Goal: Ask a question: Seek information or help from site administrators or community

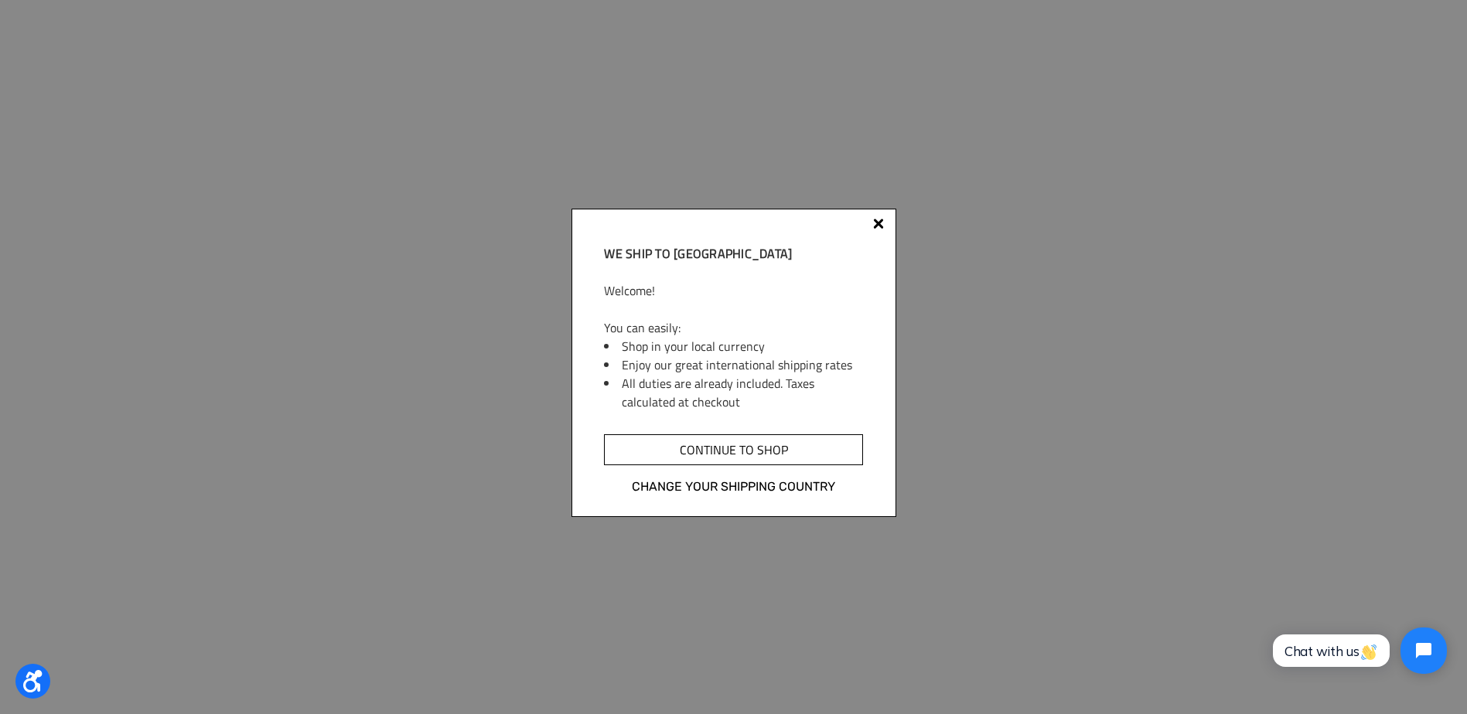
click at [803, 462] on input "Continue to shop" at bounding box center [733, 450] width 258 height 31
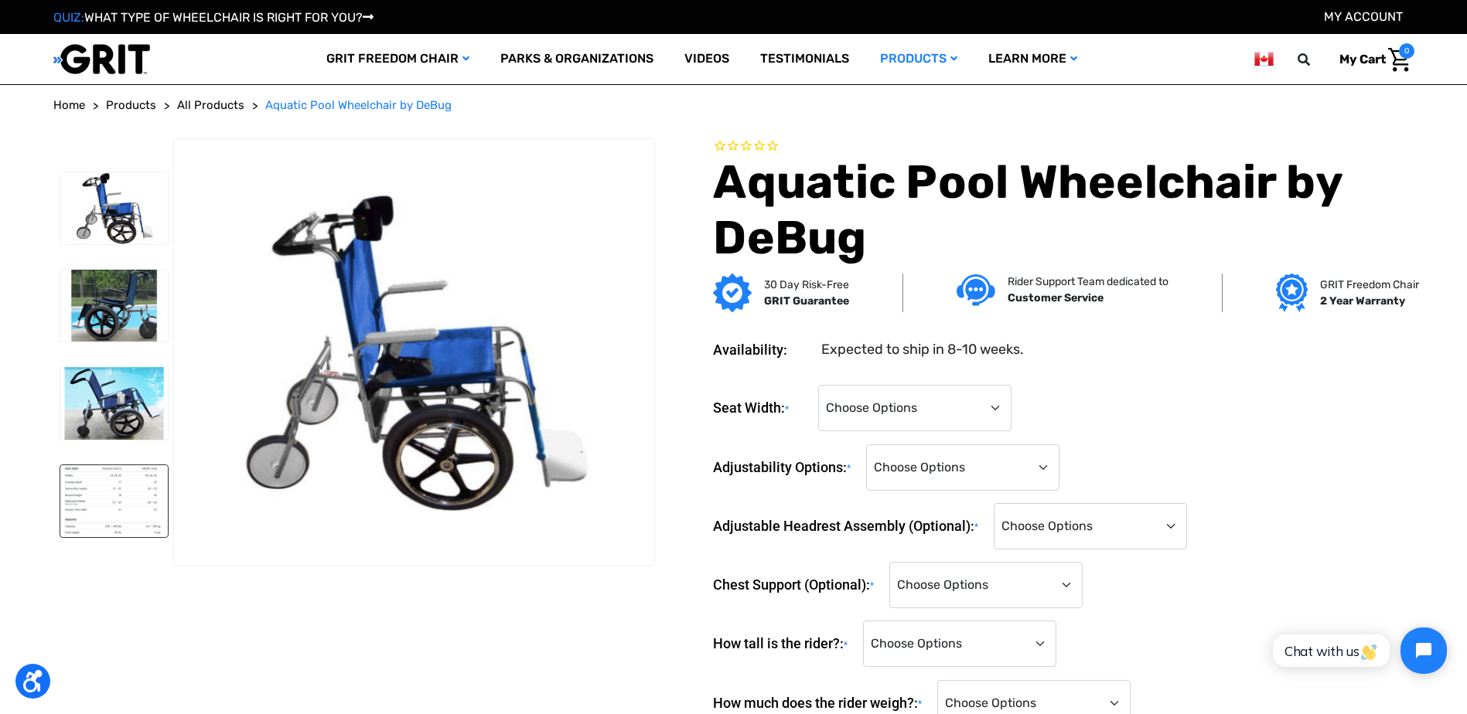
click at [79, 483] on img at bounding box center [114, 501] width 108 height 72
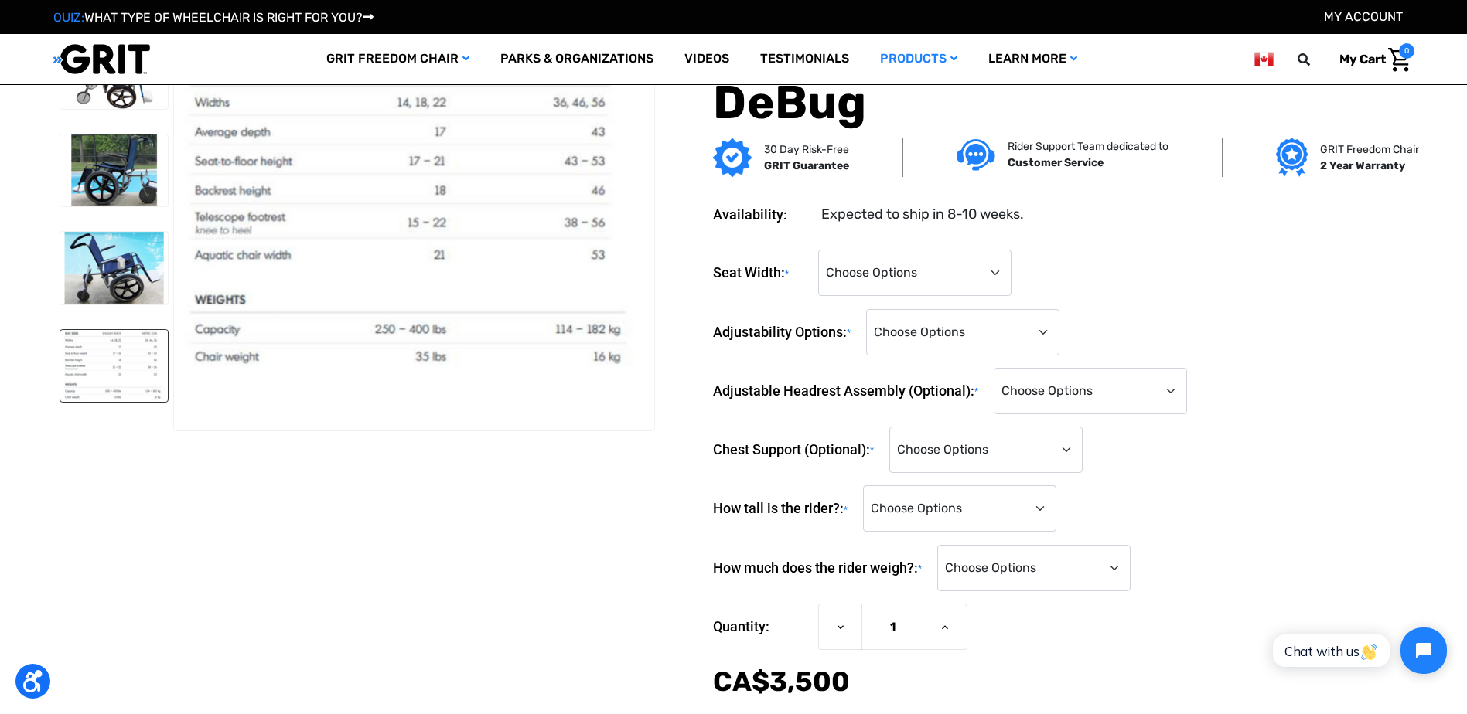
scroll to position [77, 0]
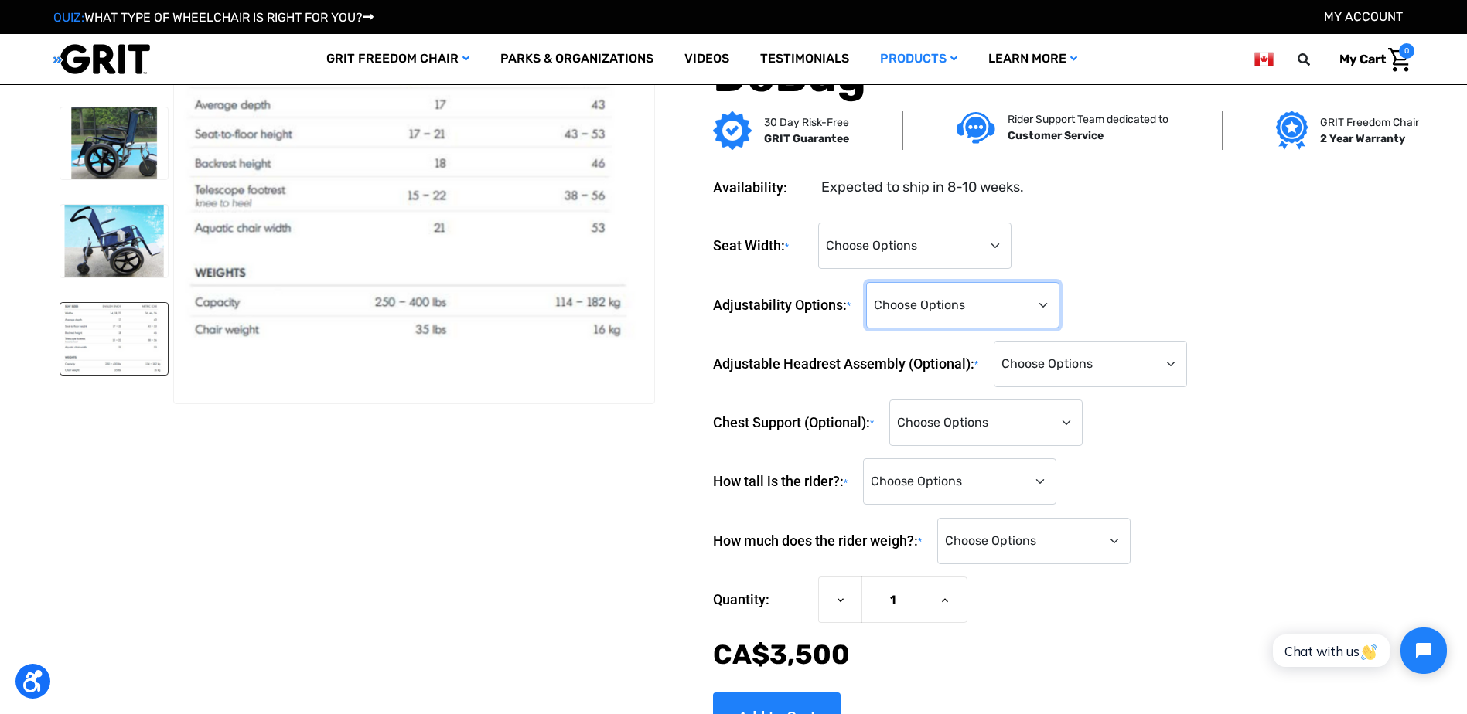
click at [928, 305] on select "Choose Options Standard Adjustability (+CA$‌0.00) Fully Reclining Seatback (+CA…" at bounding box center [962, 305] width 193 height 46
click at [912, 229] on select "Choose Options 14" 16" 18" 22"" at bounding box center [914, 246] width 193 height 46
click at [916, 234] on select "Choose Options 14" 16" 18" 22"" at bounding box center [914, 246] width 193 height 46
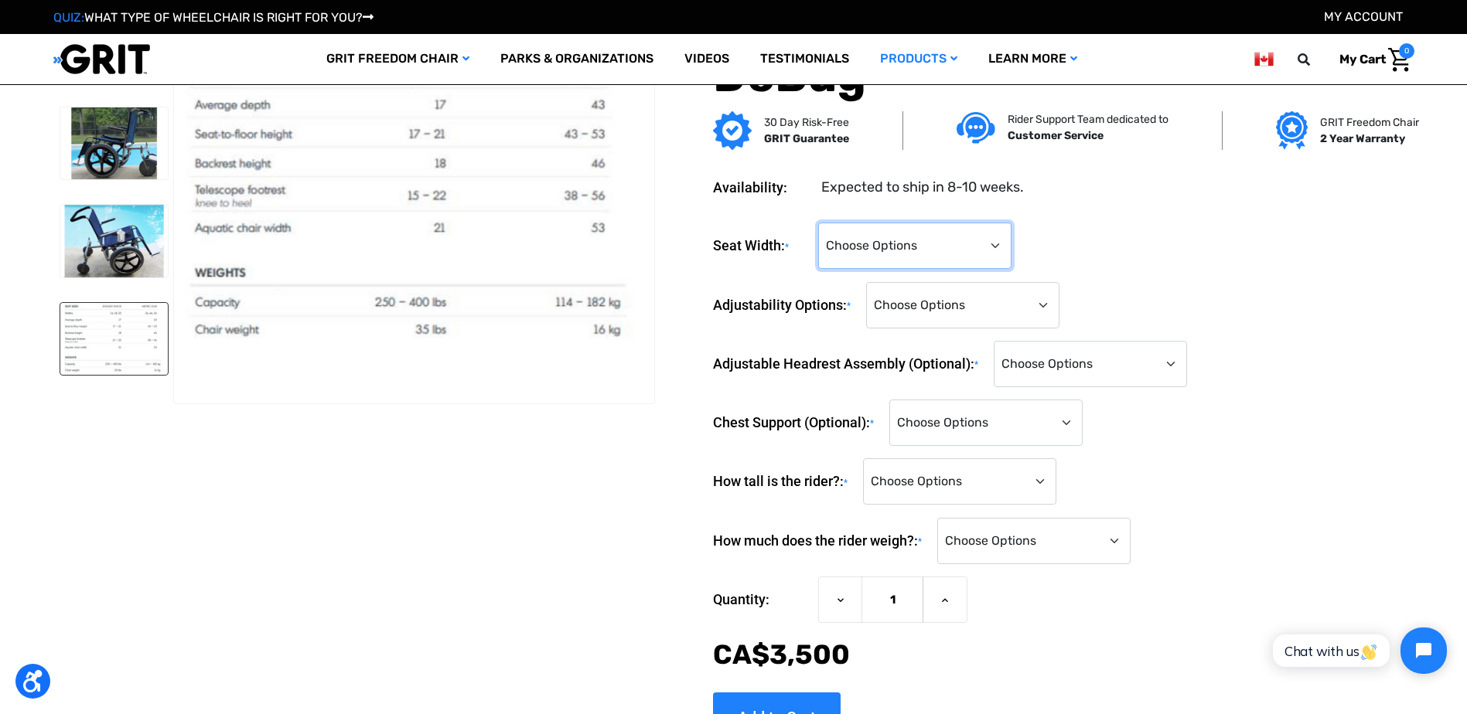
click at [916, 234] on select "Choose Options 14" 16" 18" 22"" at bounding box center [914, 246] width 193 height 46
click at [1038, 362] on select "Choose Options Standard - No Headrest (+CA$‌0.00) Yes, please include the headr…" at bounding box center [1090, 364] width 193 height 46
click at [951, 425] on select "Choose Options Standard - No Chest Support (+CA$‌0.00) Over-the-Shoulder Butter…" at bounding box center [985, 423] width 193 height 46
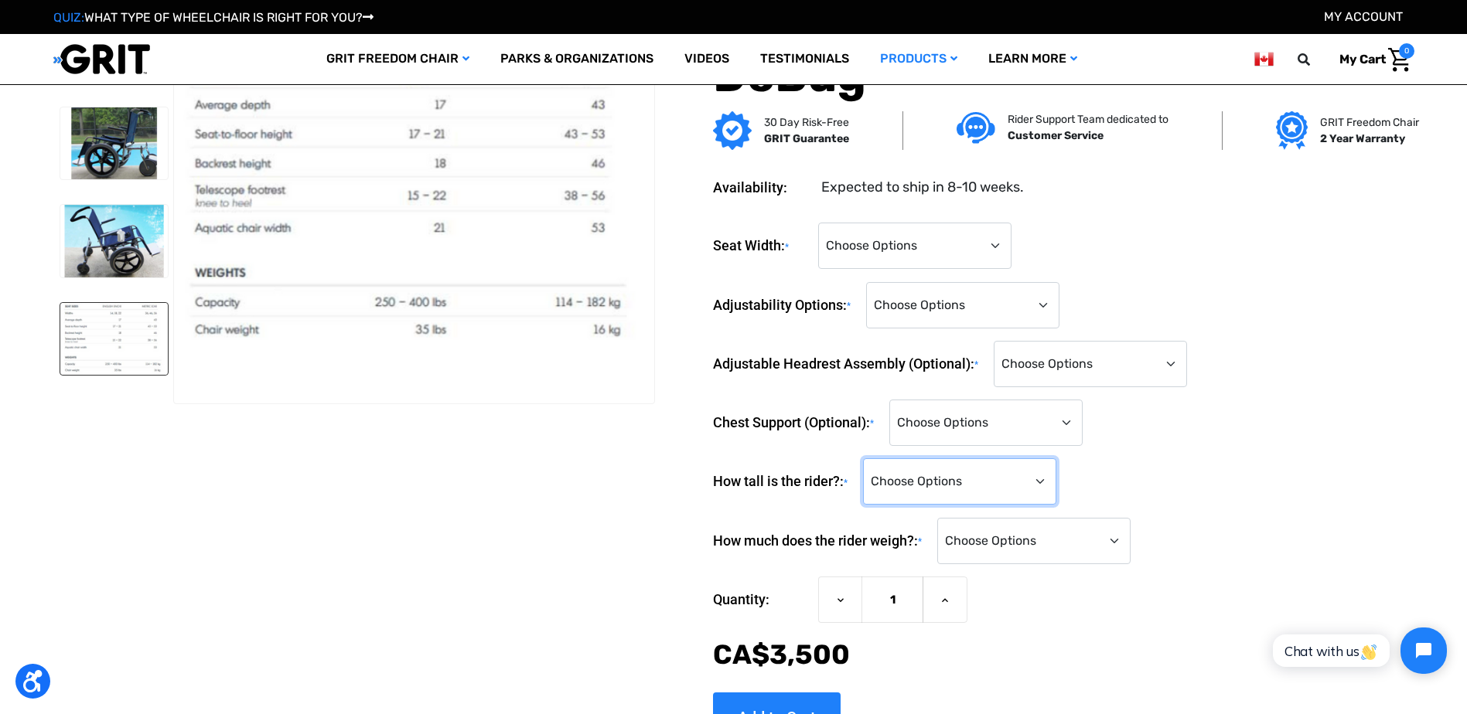
click at [909, 493] on select "Choose Options <4'0" 4'0" 4'1" 4'2" 4'3" 4'4" 4'5" 4'6" 4'7" 4'8" 4'9" 4'10" 4'…" at bounding box center [959, 482] width 193 height 46
select select "847"
click at [868, 459] on select "Choose Options <4'0" 4'0" 4'1" 4'2" 4'3" 4'4" 4'5" 4'6" 4'7" 4'8" 4'9" 4'10" 4'…" at bounding box center [959, 482] width 193 height 46
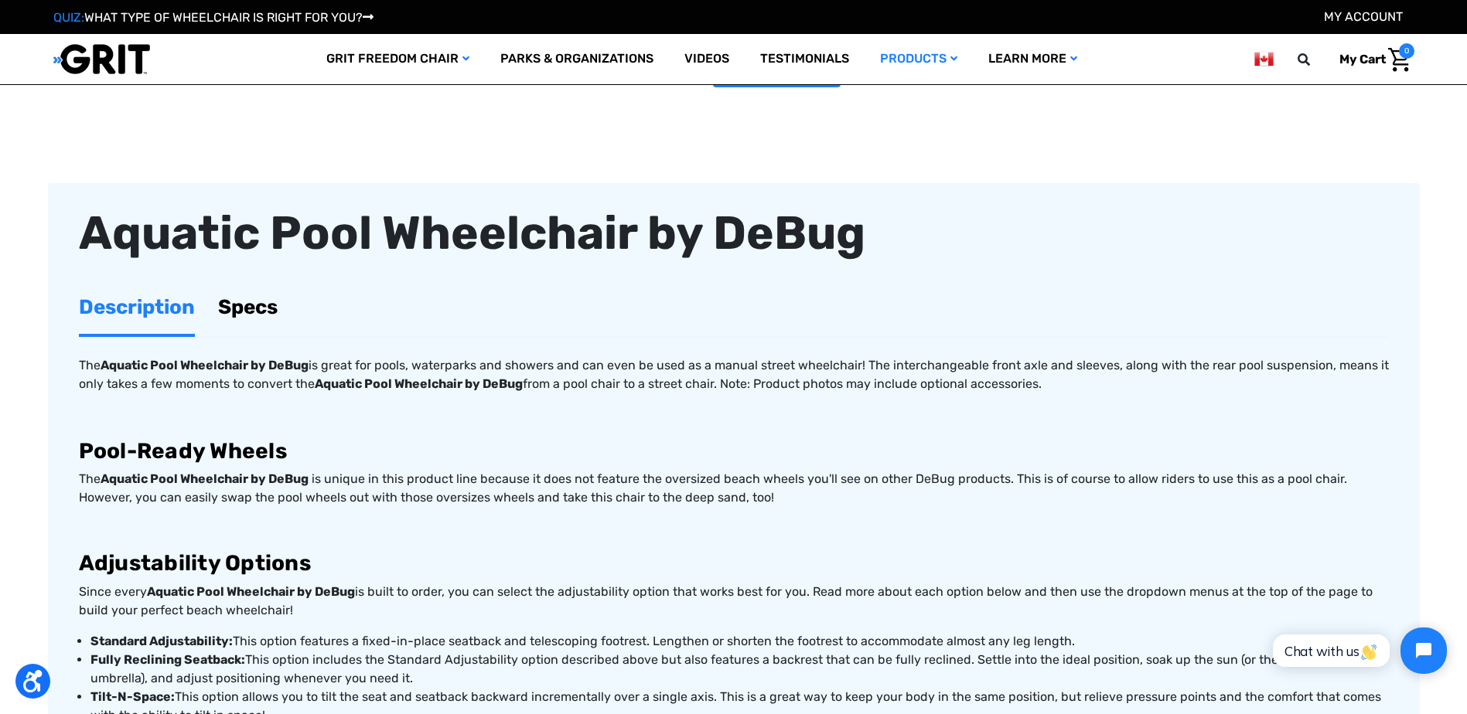
scroll to position [619, 0]
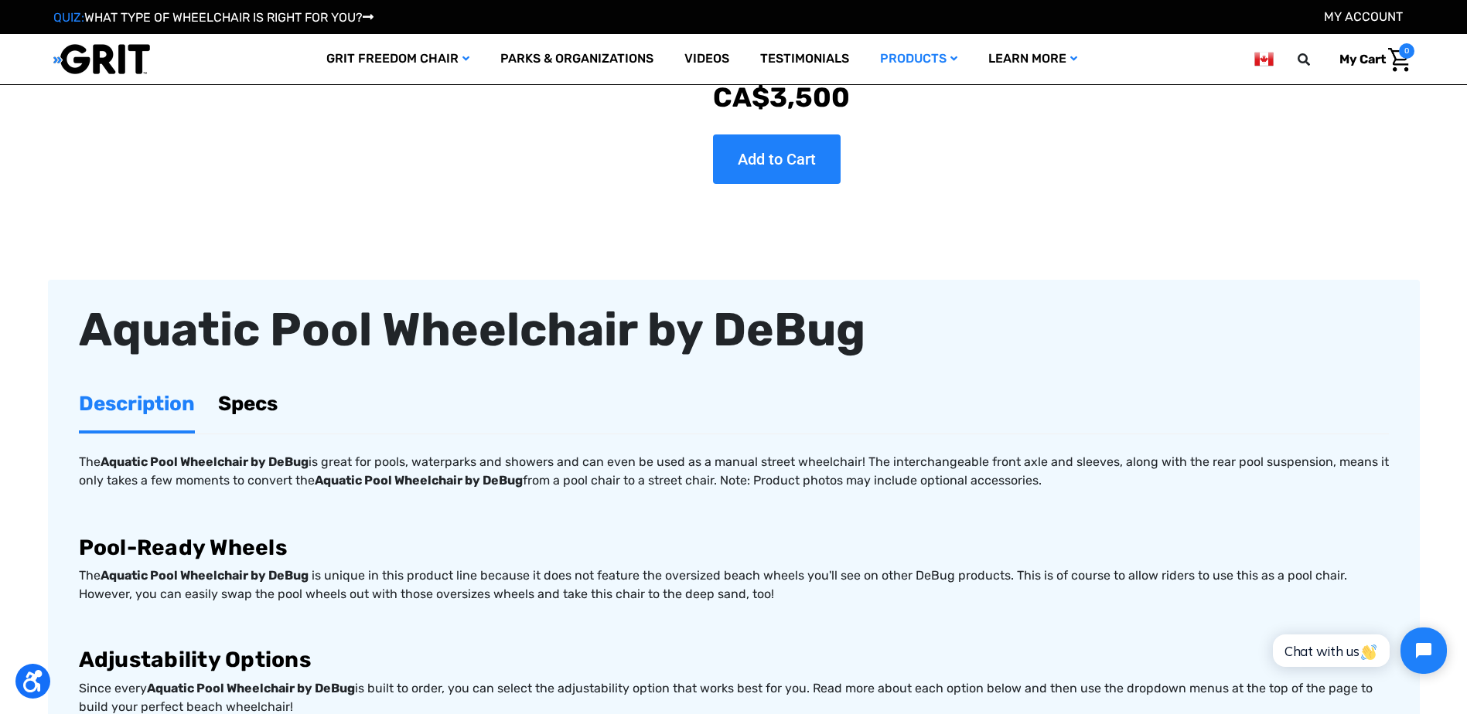
click at [251, 408] on link "Specs" at bounding box center [248, 403] width 60 height 53
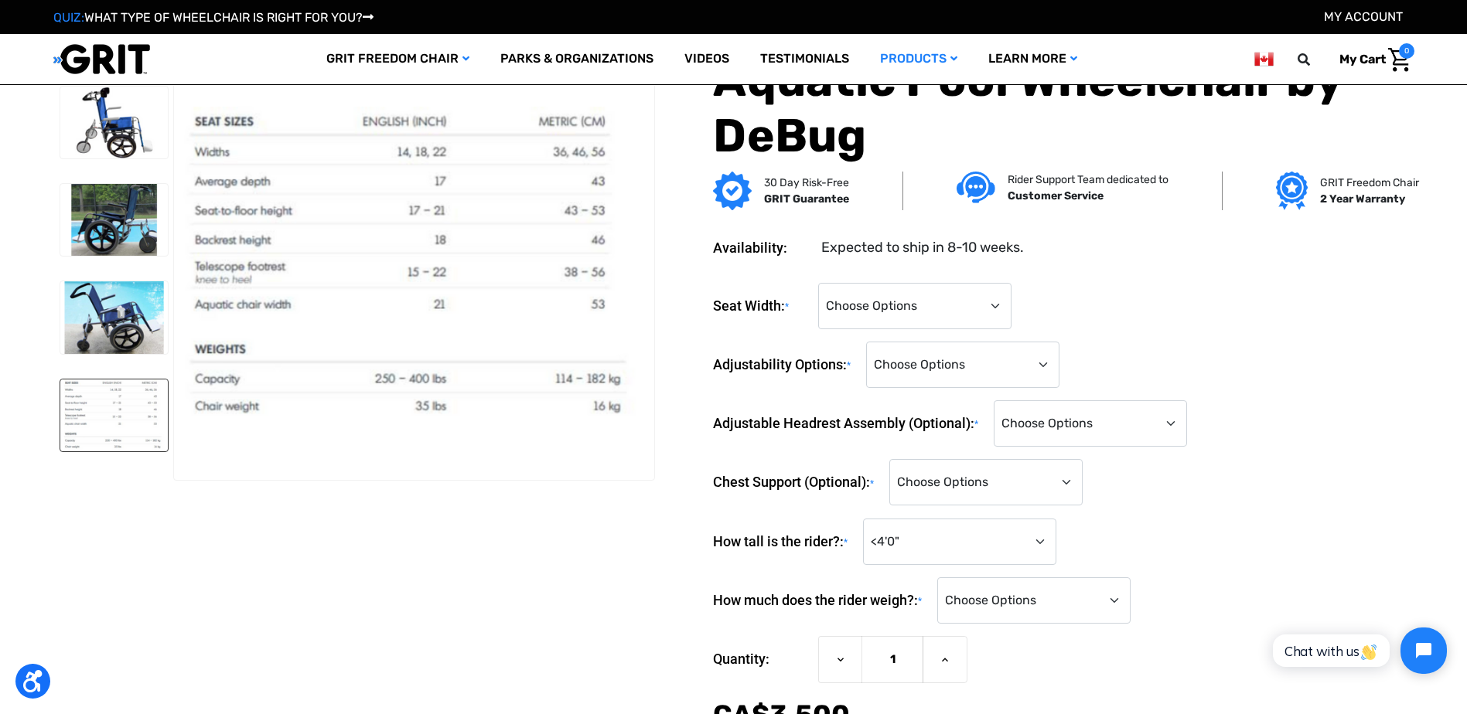
scroll to position [0, 0]
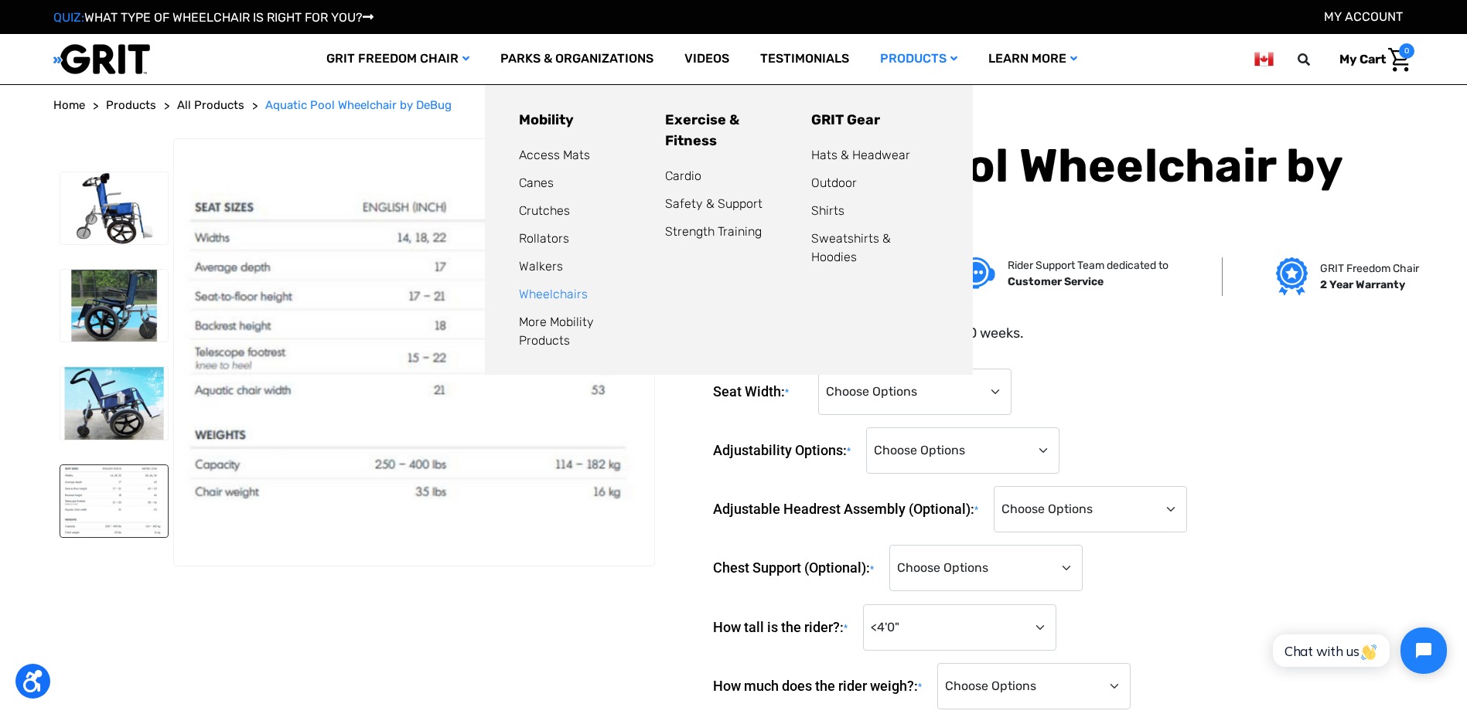
click at [525, 295] on link "Wheelchairs" at bounding box center [553, 294] width 69 height 15
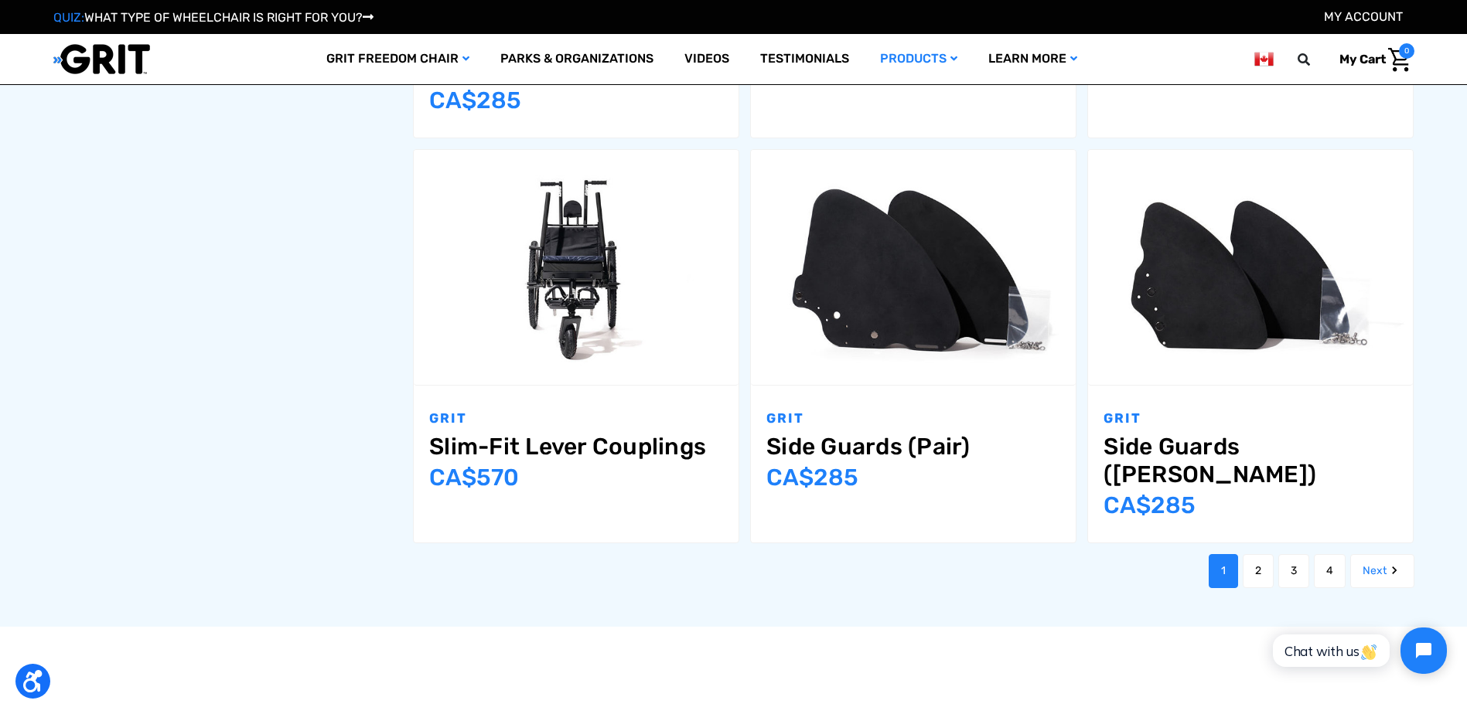
scroll to position [1856, 0]
click at [1252, 554] on link "2" at bounding box center [1258, 571] width 31 height 34
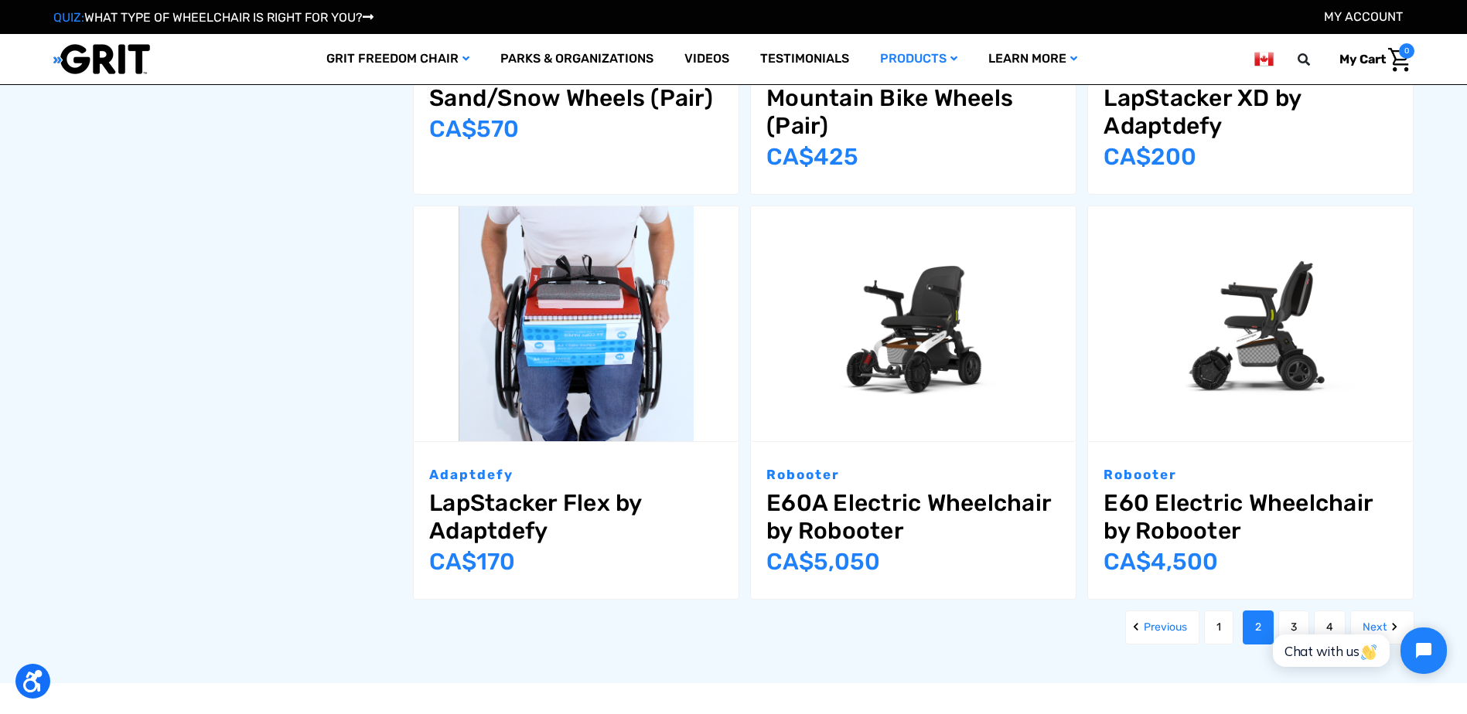
scroll to position [1778, 0]
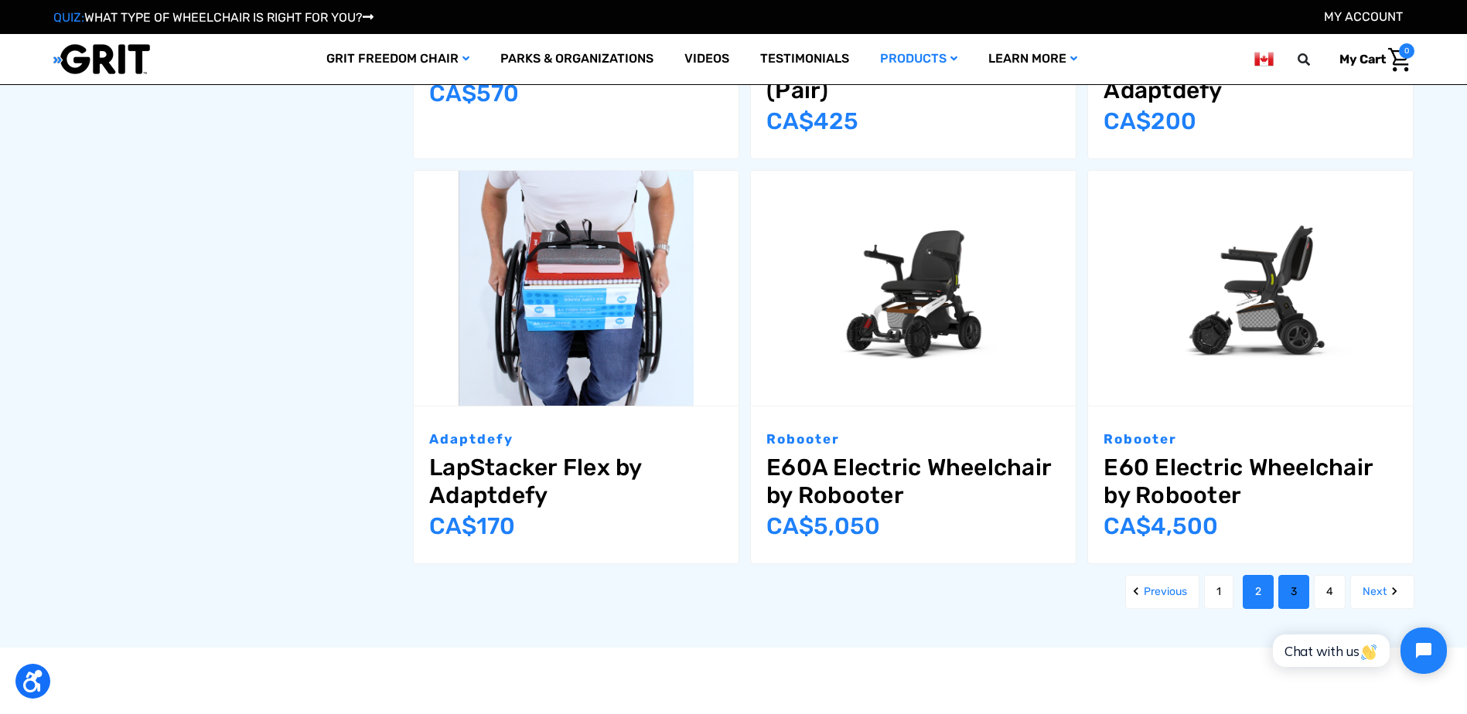
click at [1303, 575] on link "3" at bounding box center [1293, 592] width 31 height 34
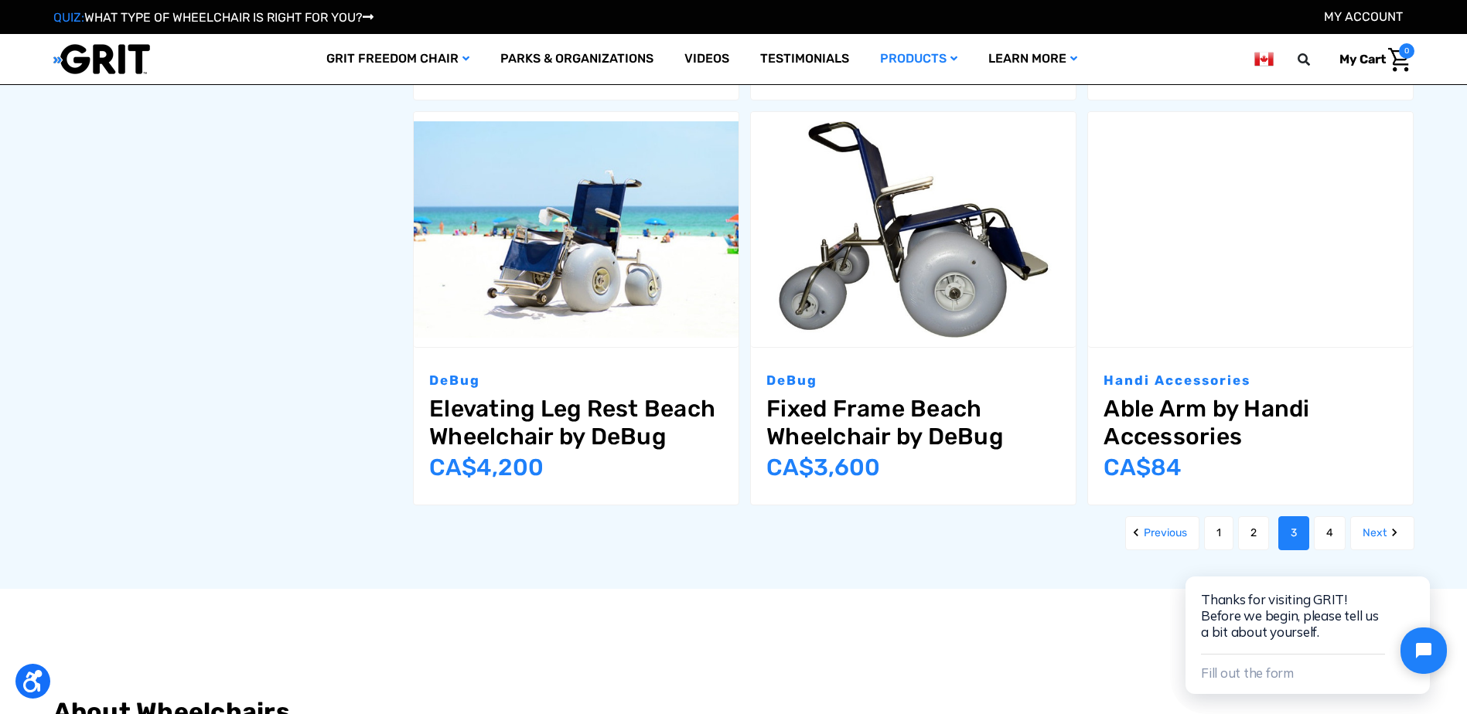
scroll to position [1933, 0]
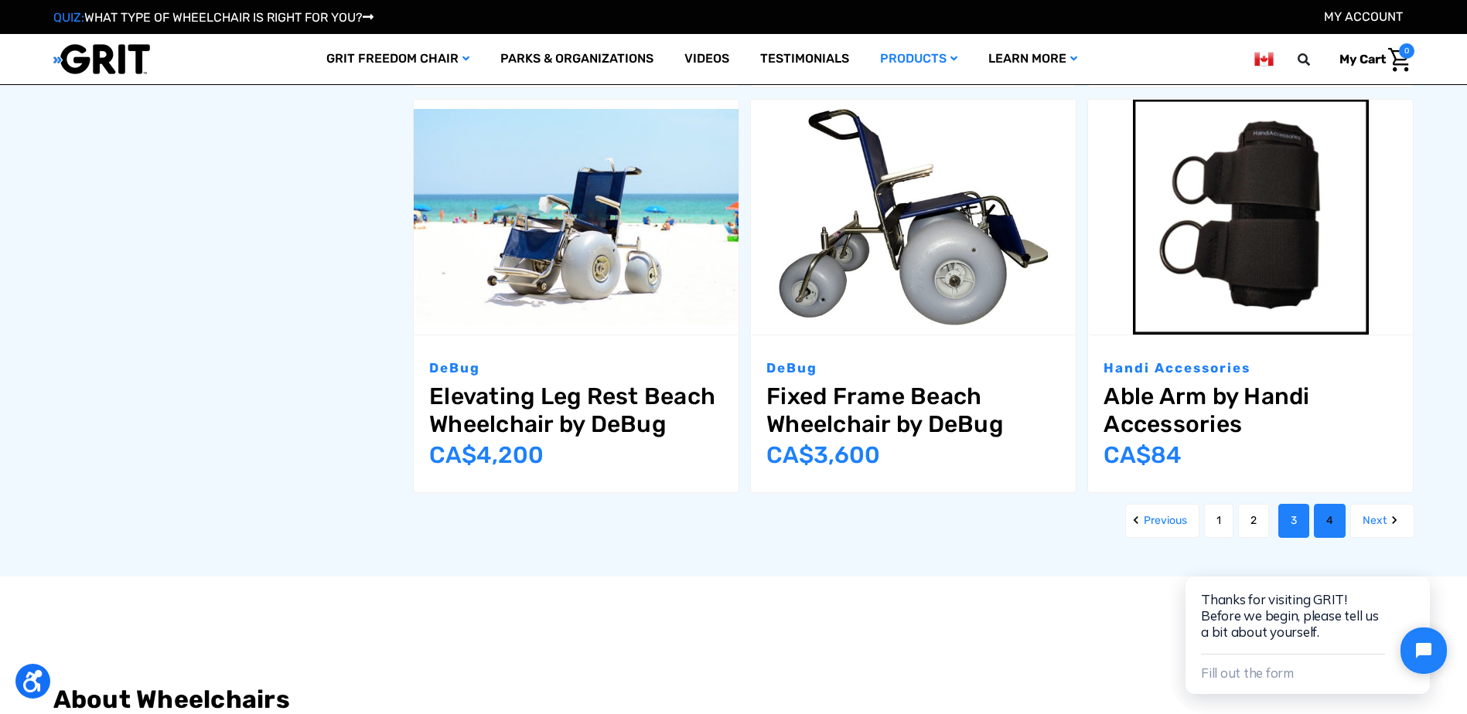
click at [1321, 515] on link "4" at bounding box center [1330, 521] width 32 height 34
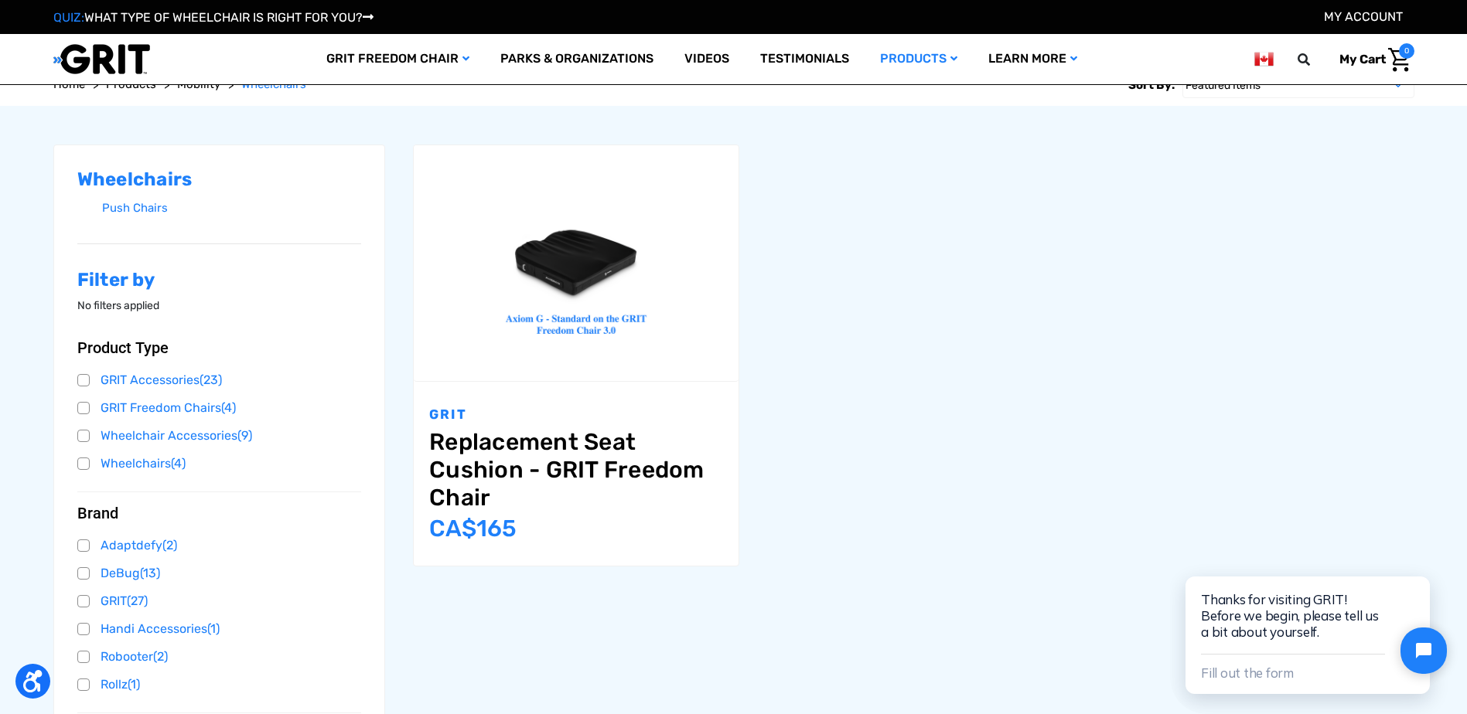
scroll to position [387, 0]
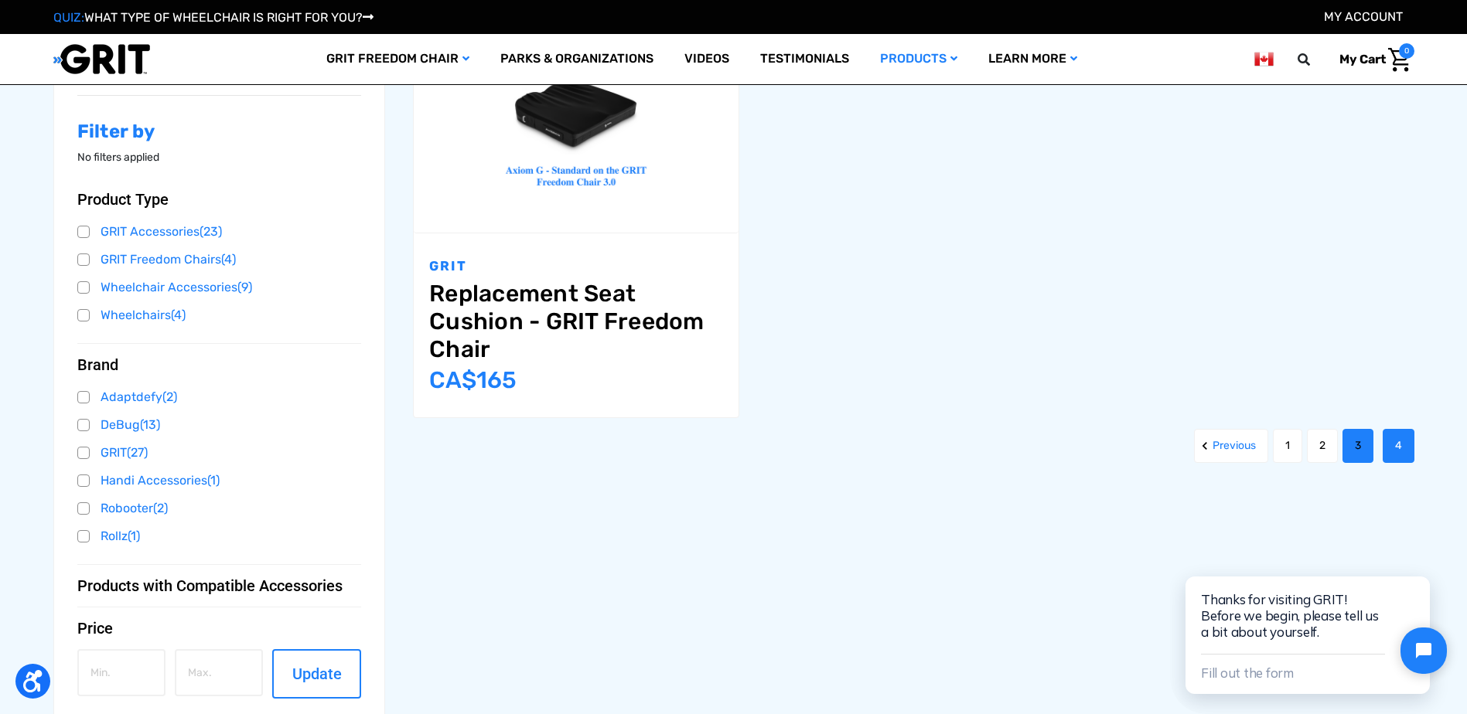
click at [1359, 445] on link "3" at bounding box center [1357, 446] width 31 height 34
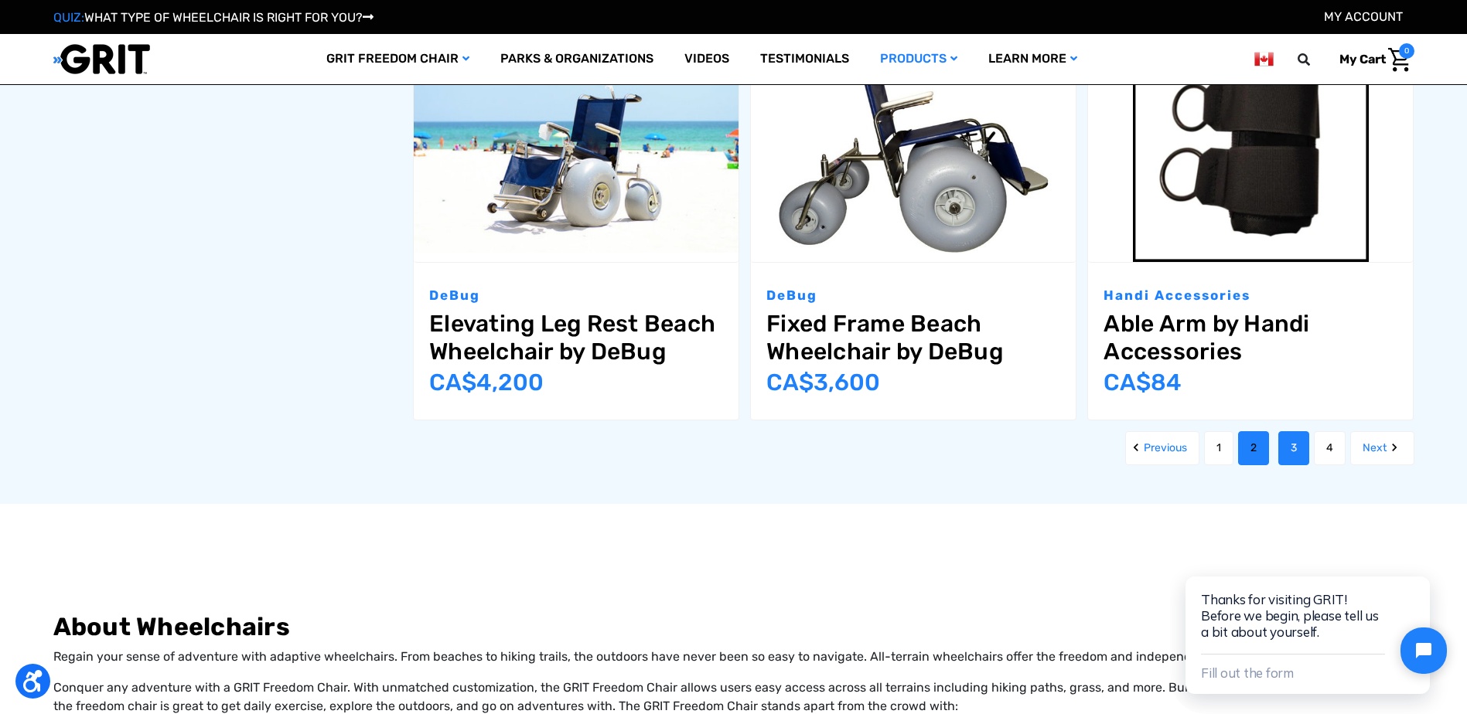
scroll to position [2010, 0]
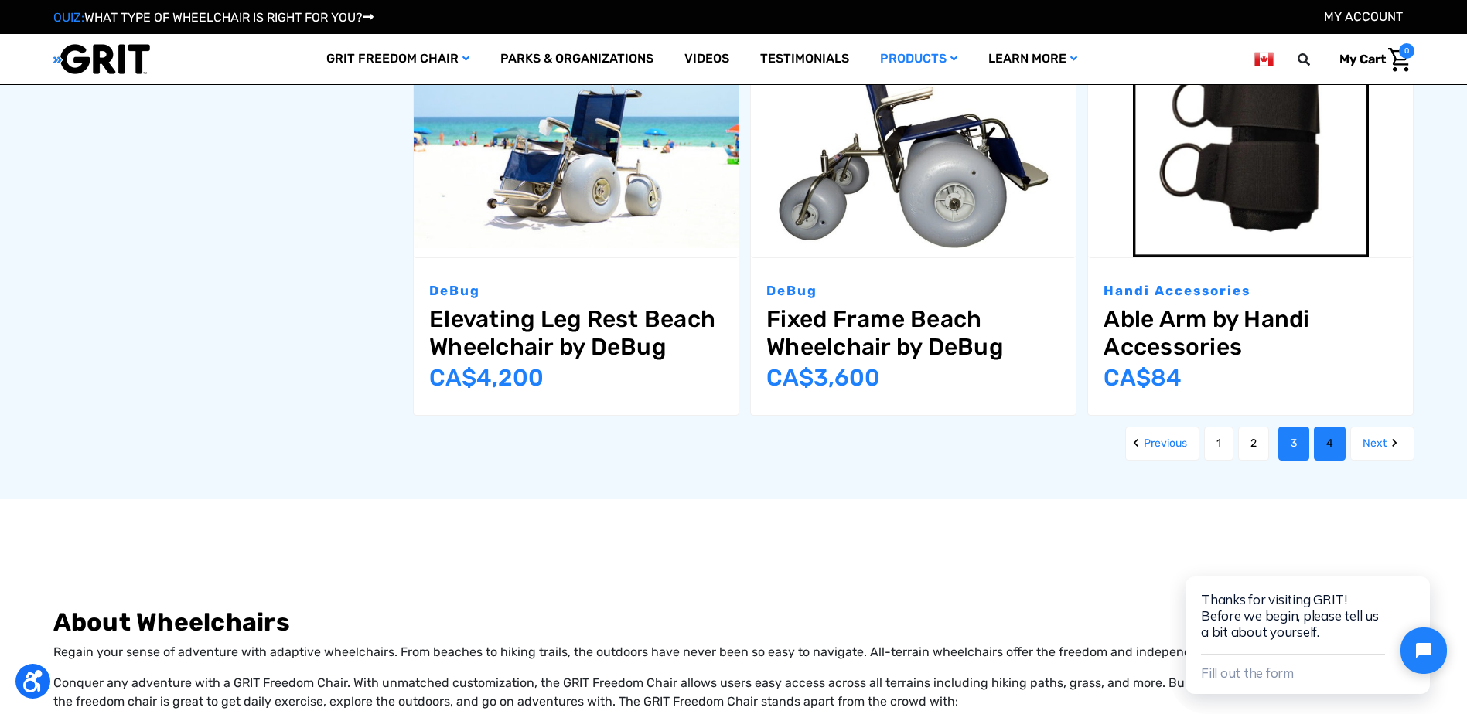
click at [1331, 442] on link "4" at bounding box center [1330, 444] width 32 height 34
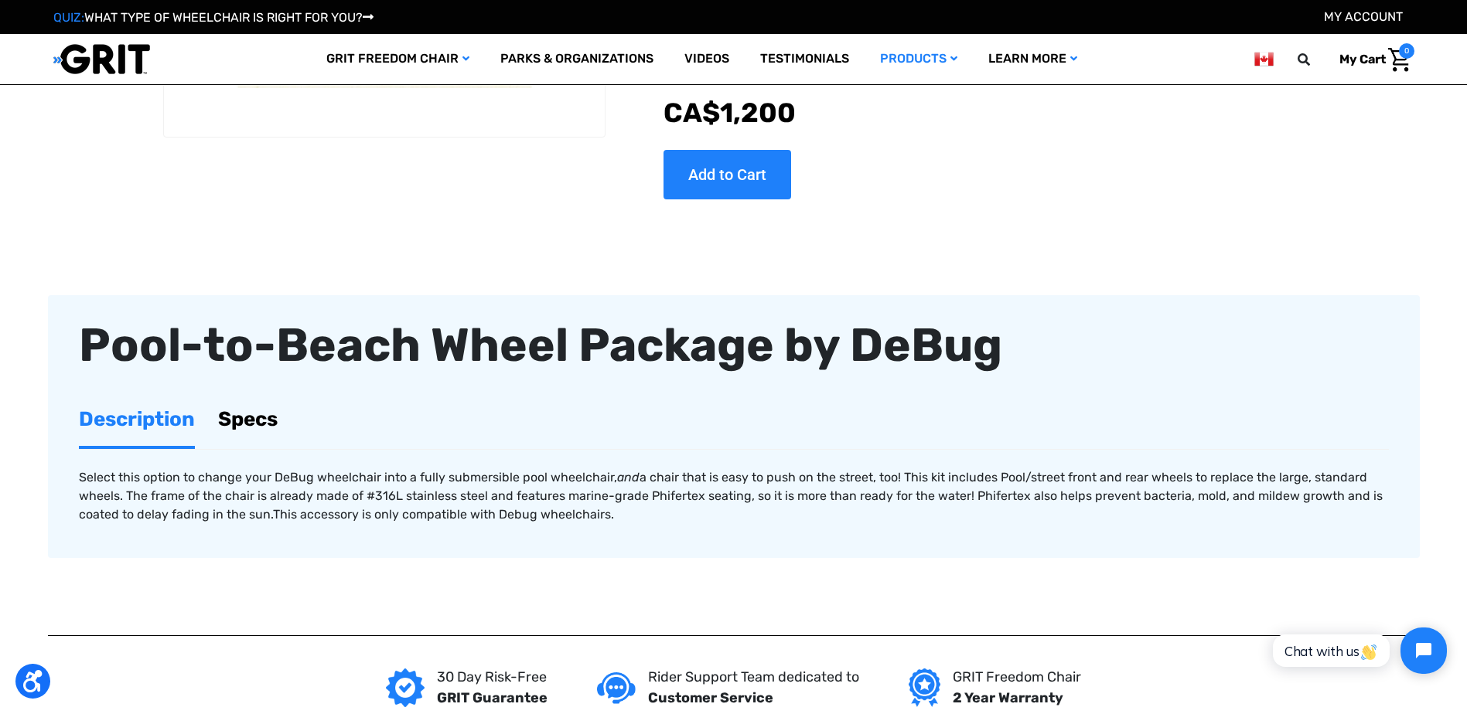
scroll to position [309, 0]
click at [236, 422] on link "Specs" at bounding box center [248, 418] width 60 height 53
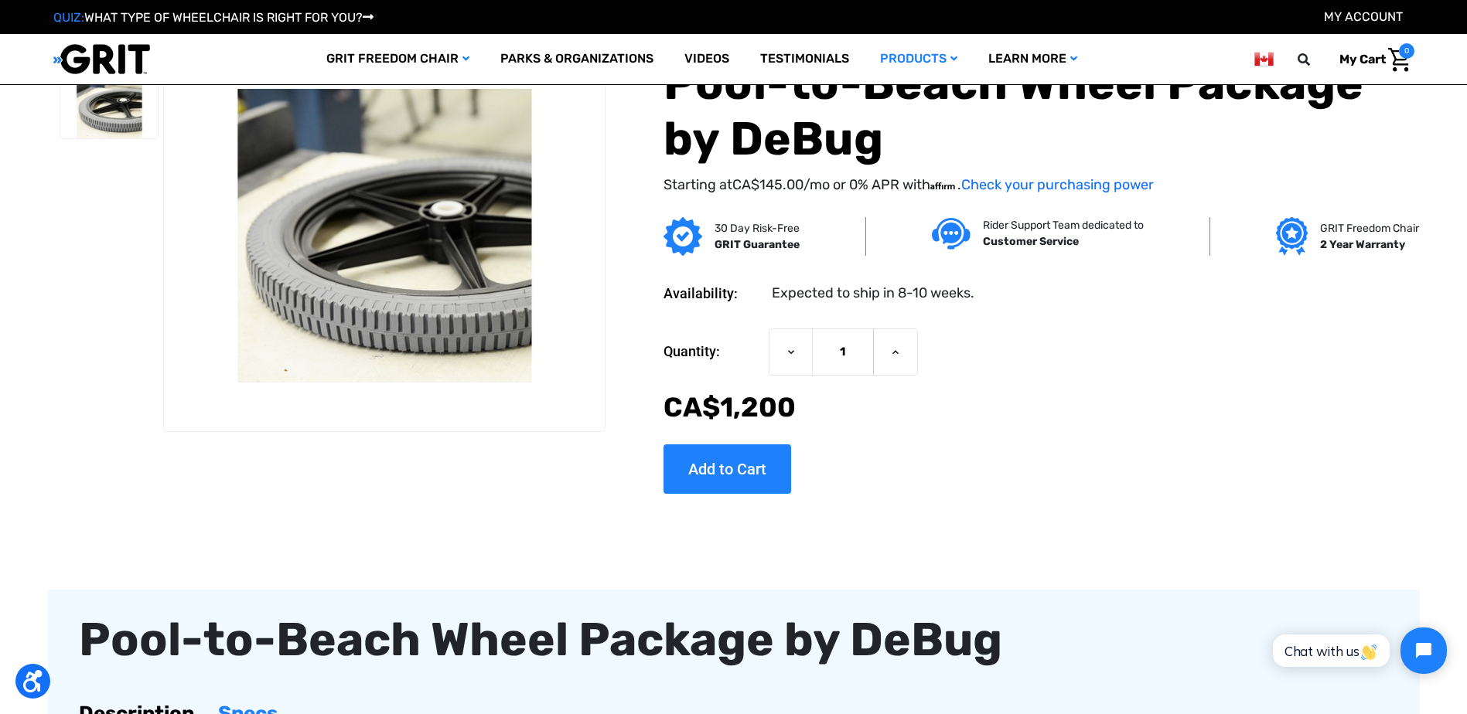
scroll to position [0, 0]
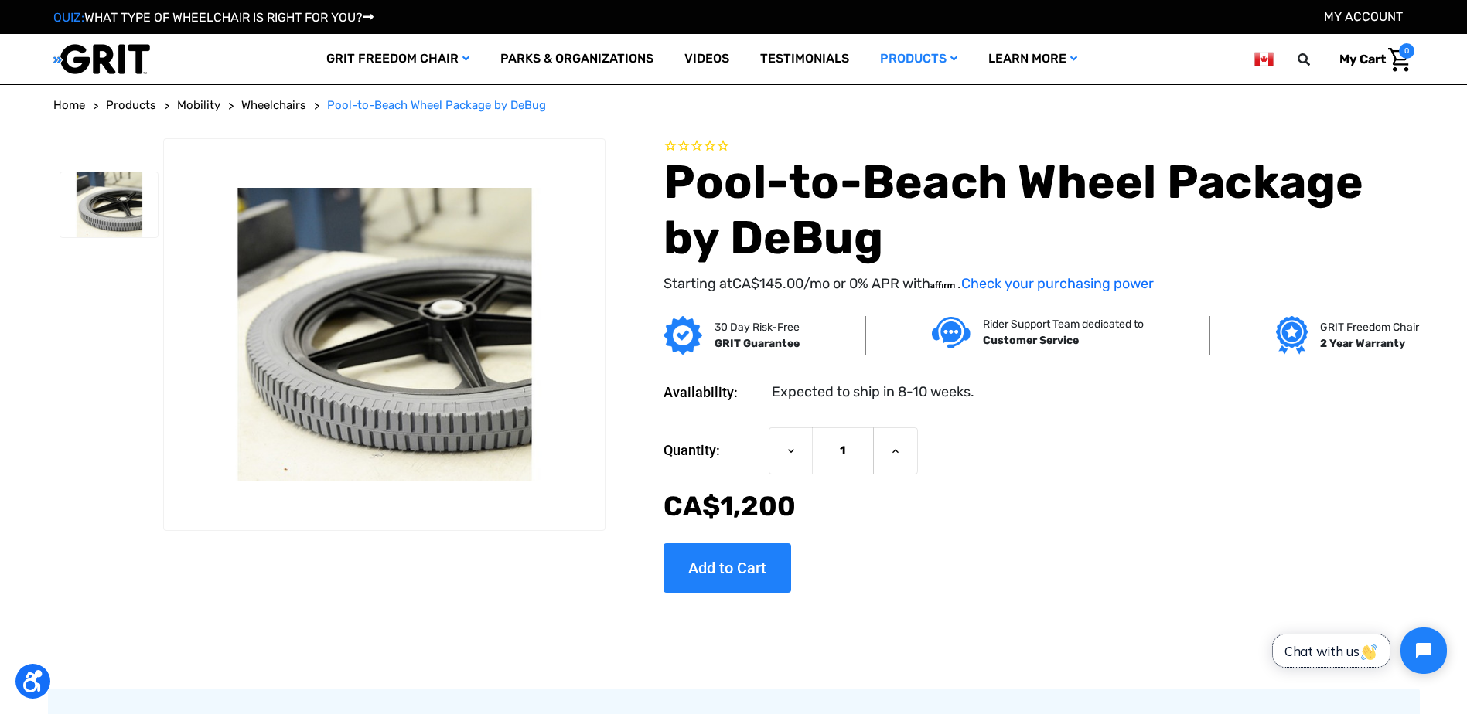
drag, startPoint x: 1373, startPoint y: 654, endPoint x: 1489, endPoint y: 1132, distance: 491.6
click at [1372, 654] on img "button" at bounding box center [1368, 652] width 15 height 15
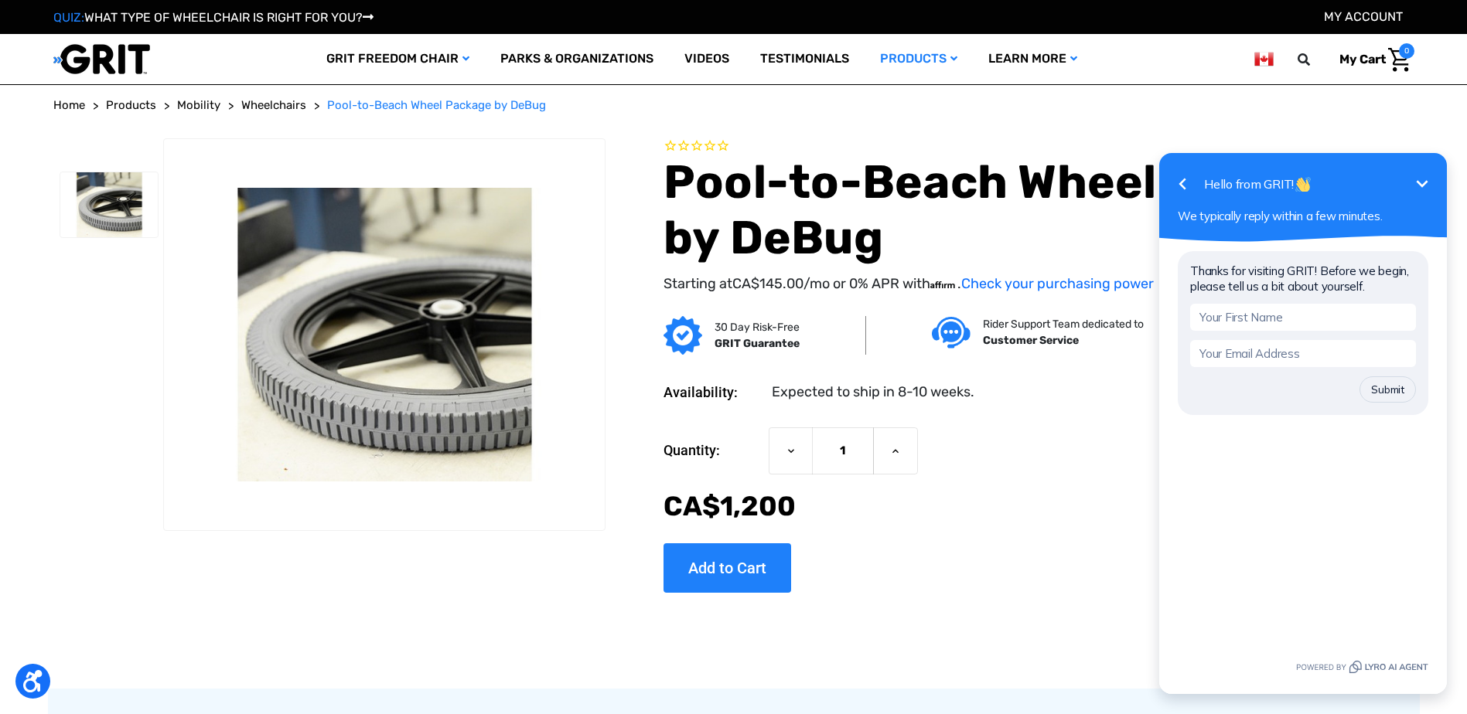
click at [1325, 320] on input "text" at bounding box center [1303, 317] width 226 height 27
type input "Courtney"
type input "courtney.lofstrom@cw.bc.ca"
click at [1359, 377] on button "Submit" at bounding box center [1387, 390] width 56 height 26
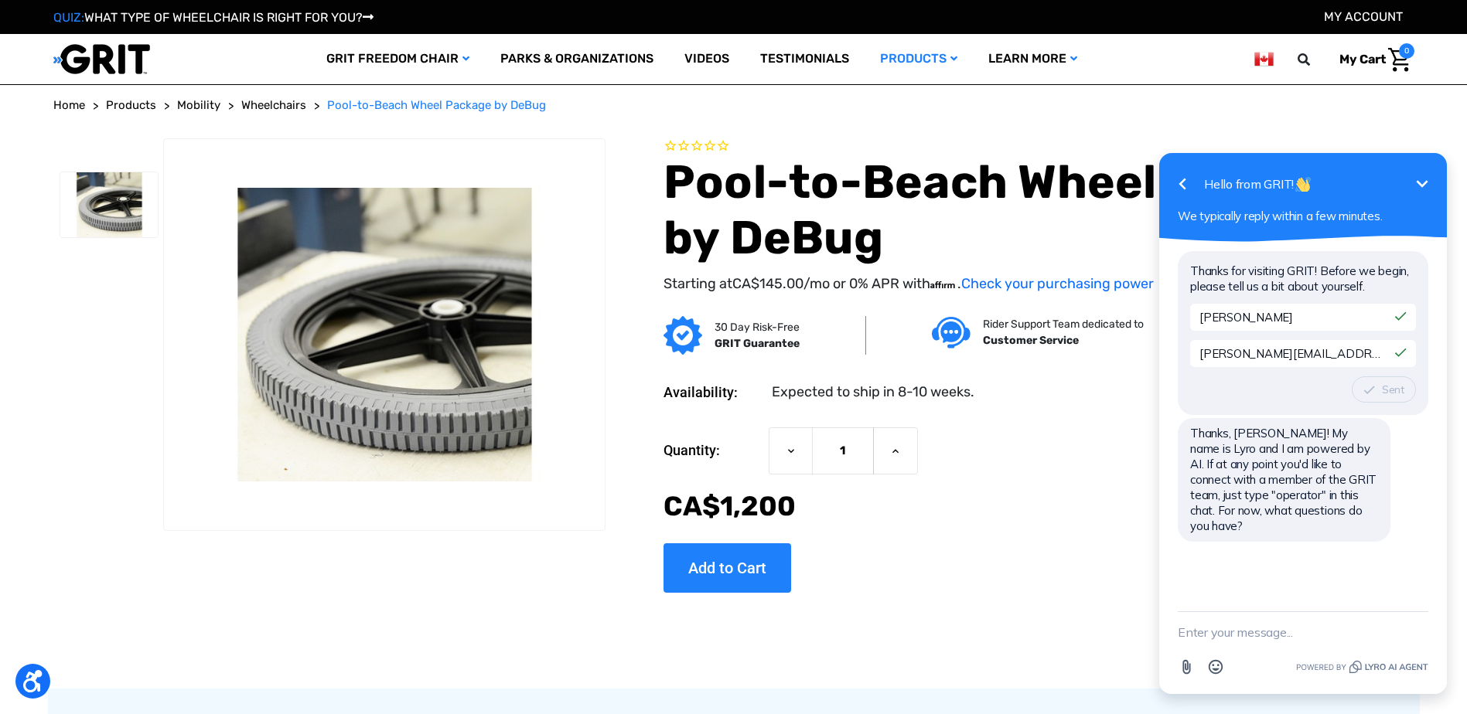
click at [1218, 627] on textarea "New message" at bounding box center [1303, 632] width 251 height 40
type textarea "what size are the tires on the pool-to-beach wheelchair by debug"
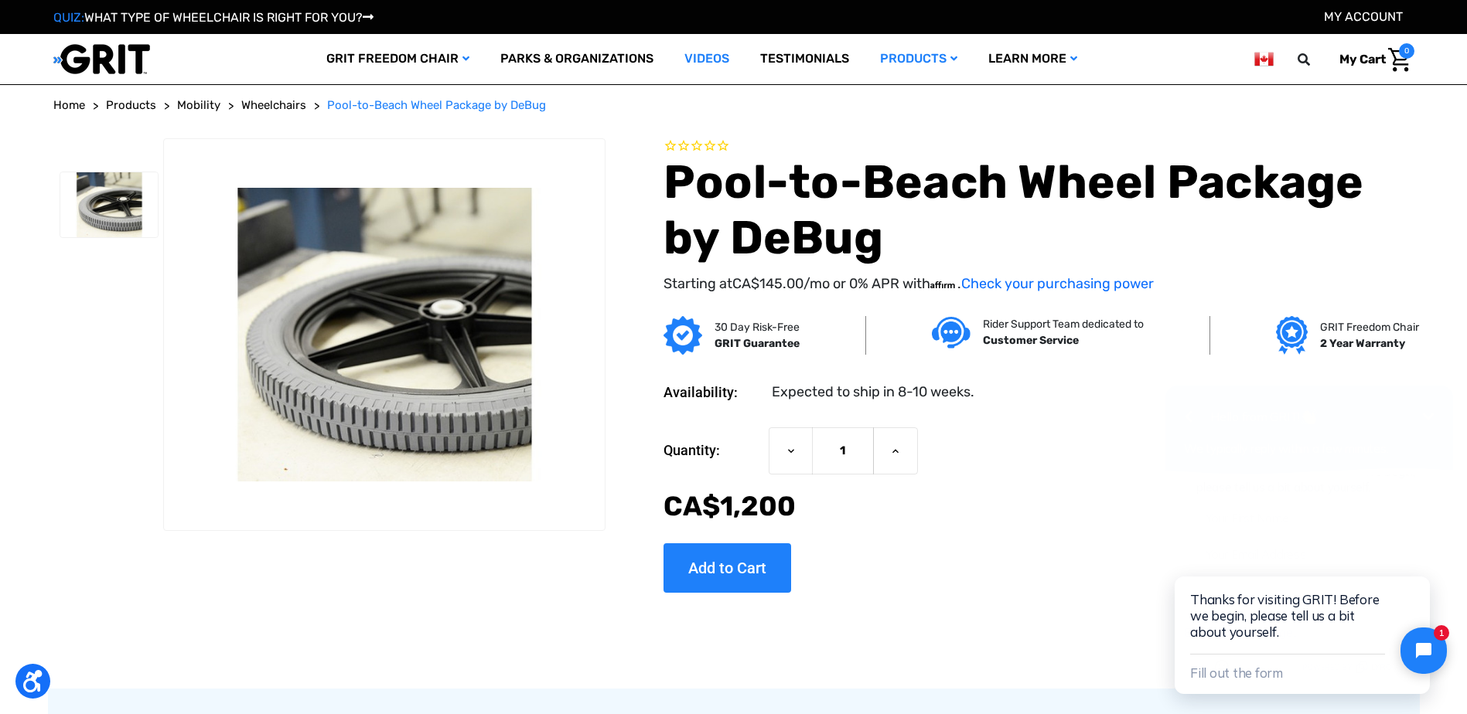
scroll to position [571, 0]
click at [1420, 645] on button "Close chat widget" at bounding box center [1423, 651] width 51 height 51
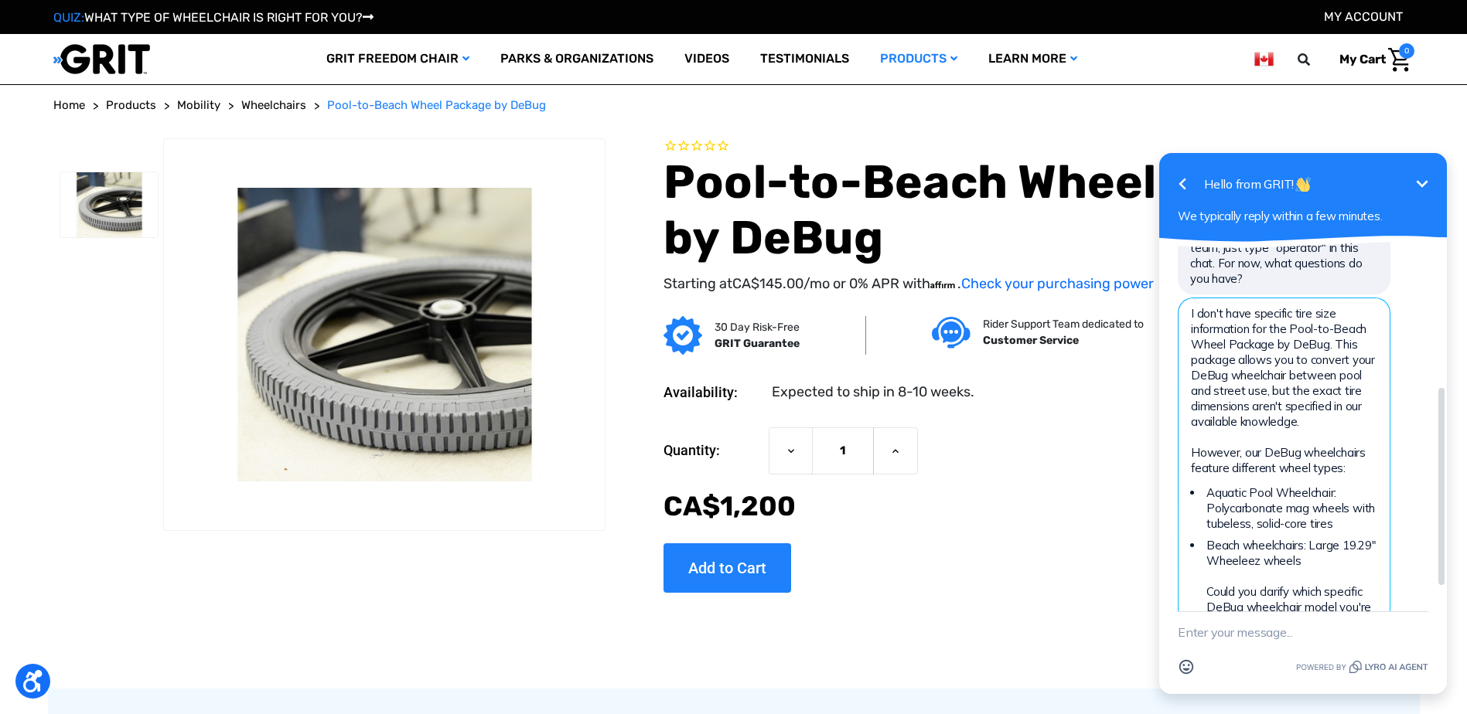
scroll to position [325, 0]
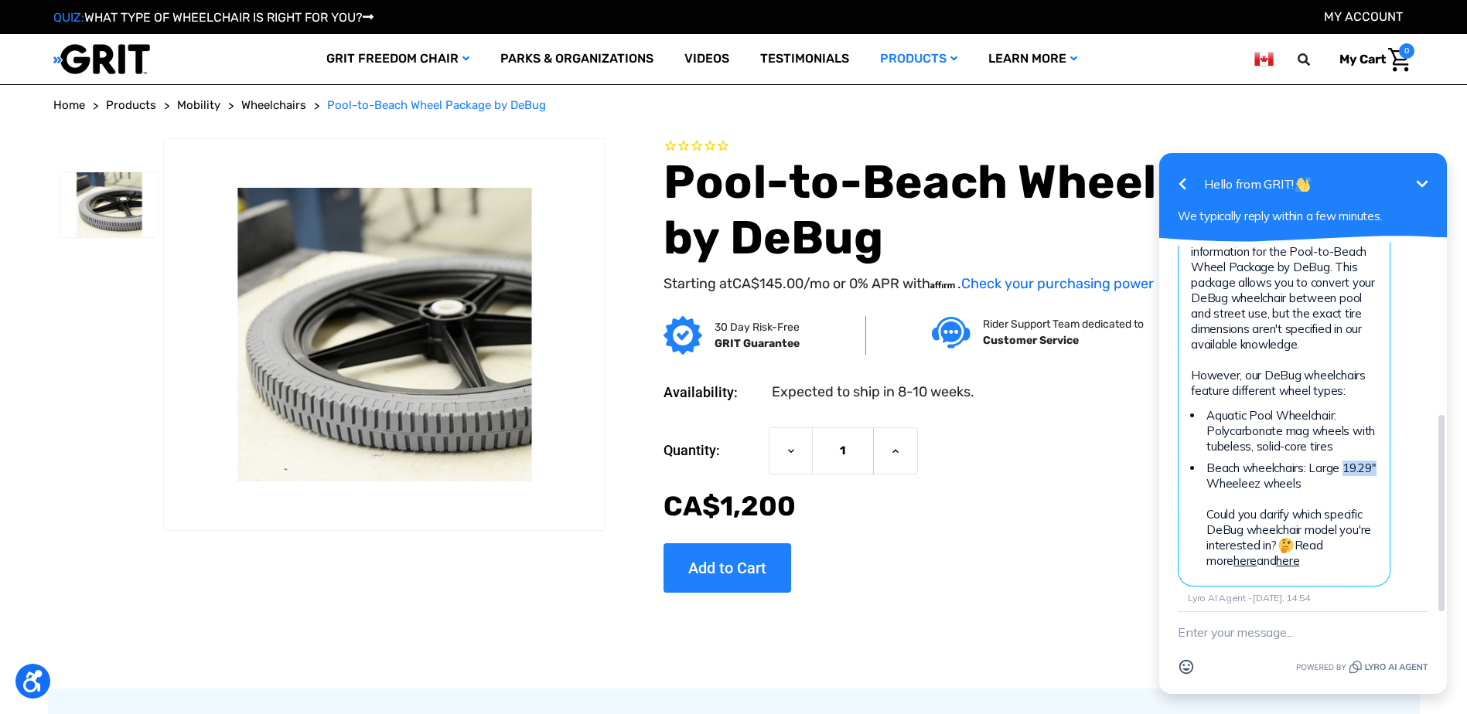
drag, startPoint x: 1343, startPoint y: 453, endPoint x: 1375, endPoint y: 453, distance: 31.7
click at [1375, 461] on li "Beach wheelchairs: Large 19.29" Wheeleez wheels Could you clarify which specifi…" at bounding box center [1290, 515] width 174 height 108
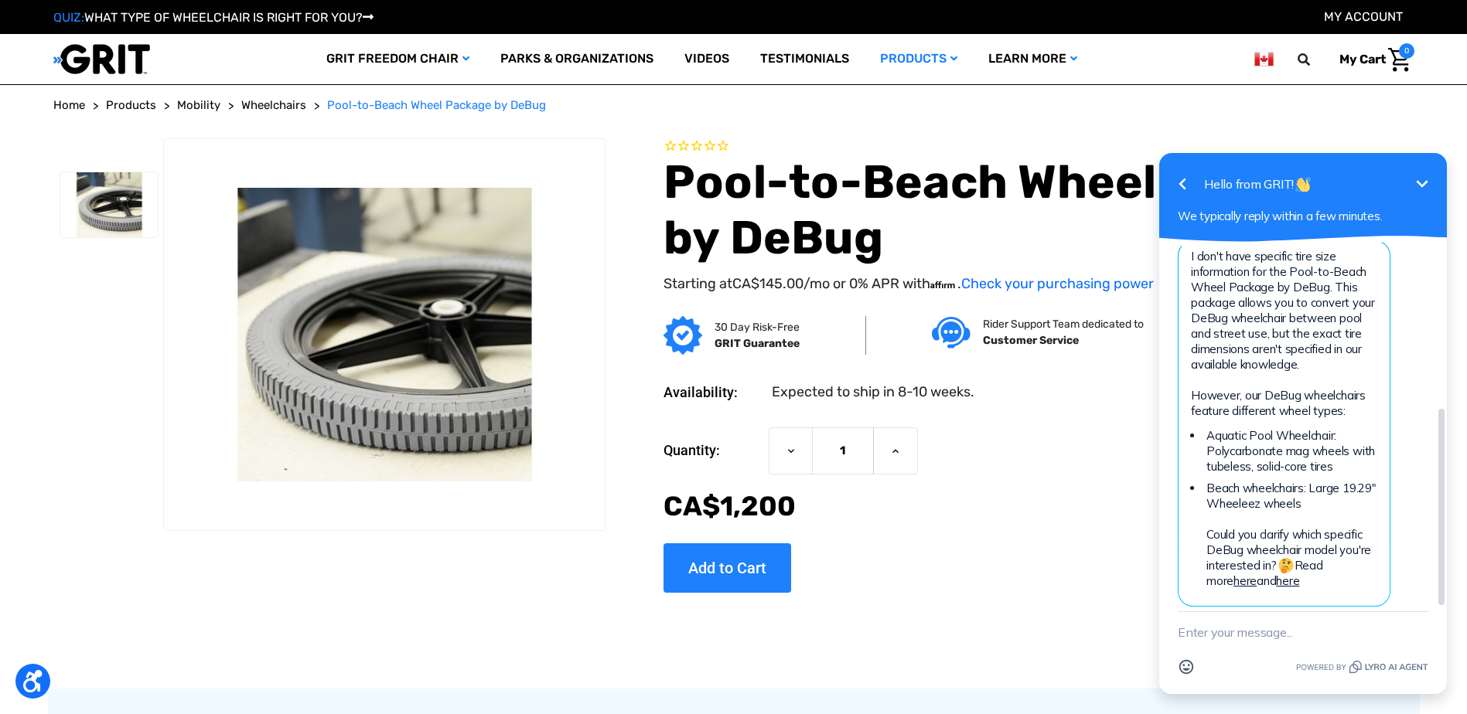
drag, startPoint x: 1375, startPoint y: 453, endPoint x: 1277, endPoint y: 516, distance: 115.8
click at [1277, 516] on li "Beach wheelchairs: Large 19.29" Wheeleez wheels Could you clarify which specifi…" at bounding box center [1290, 535] width 174 height 108
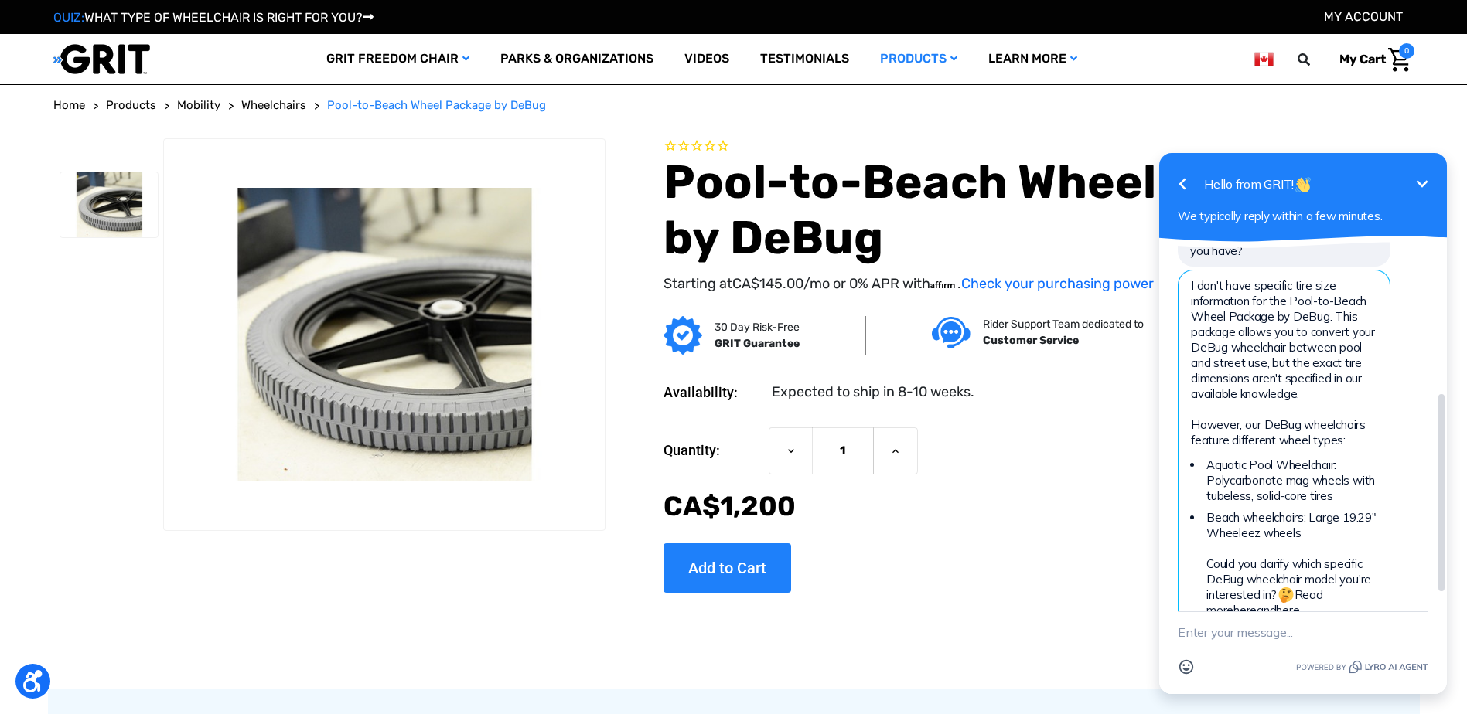
scroll to position [325, 0]
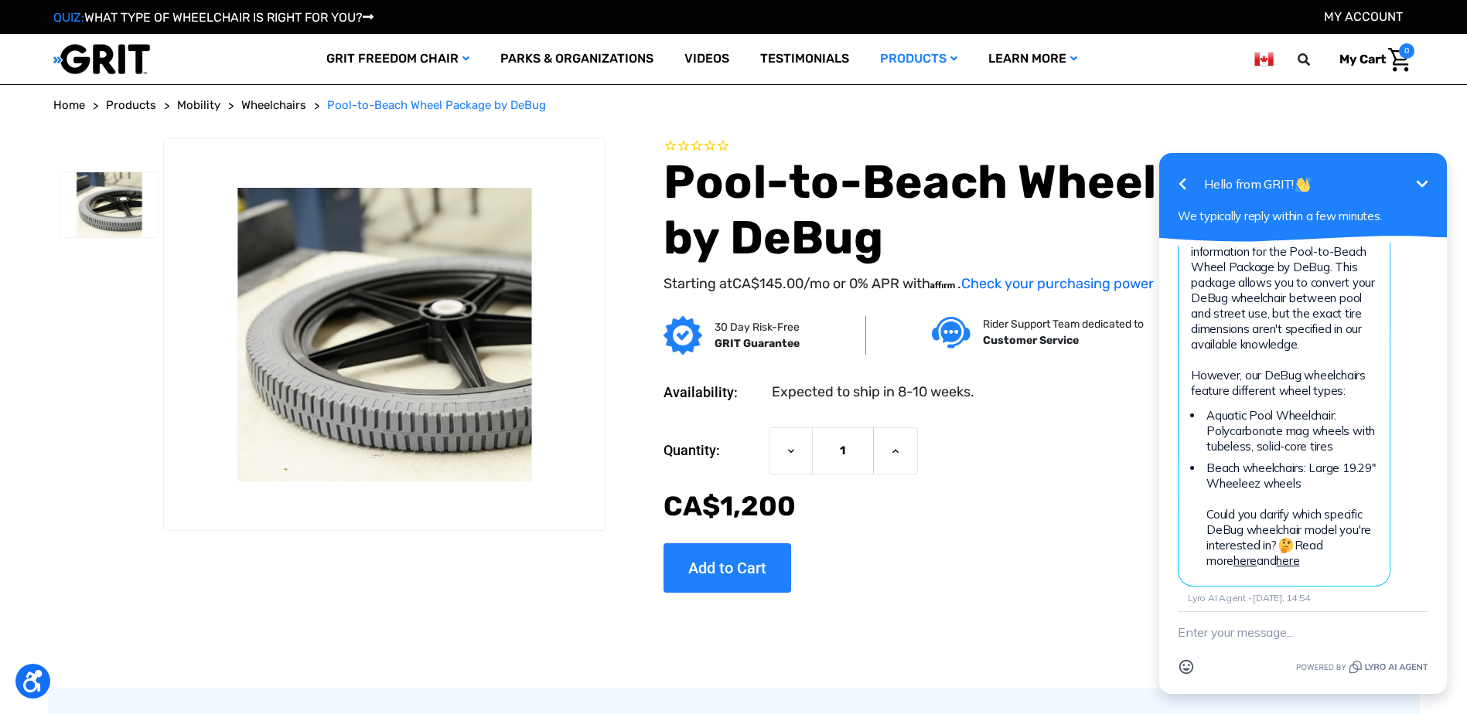
click at [1233, 632] on textarea "New message" at bounding box center [1303, 632] width 251 height 40
type textarea "both"
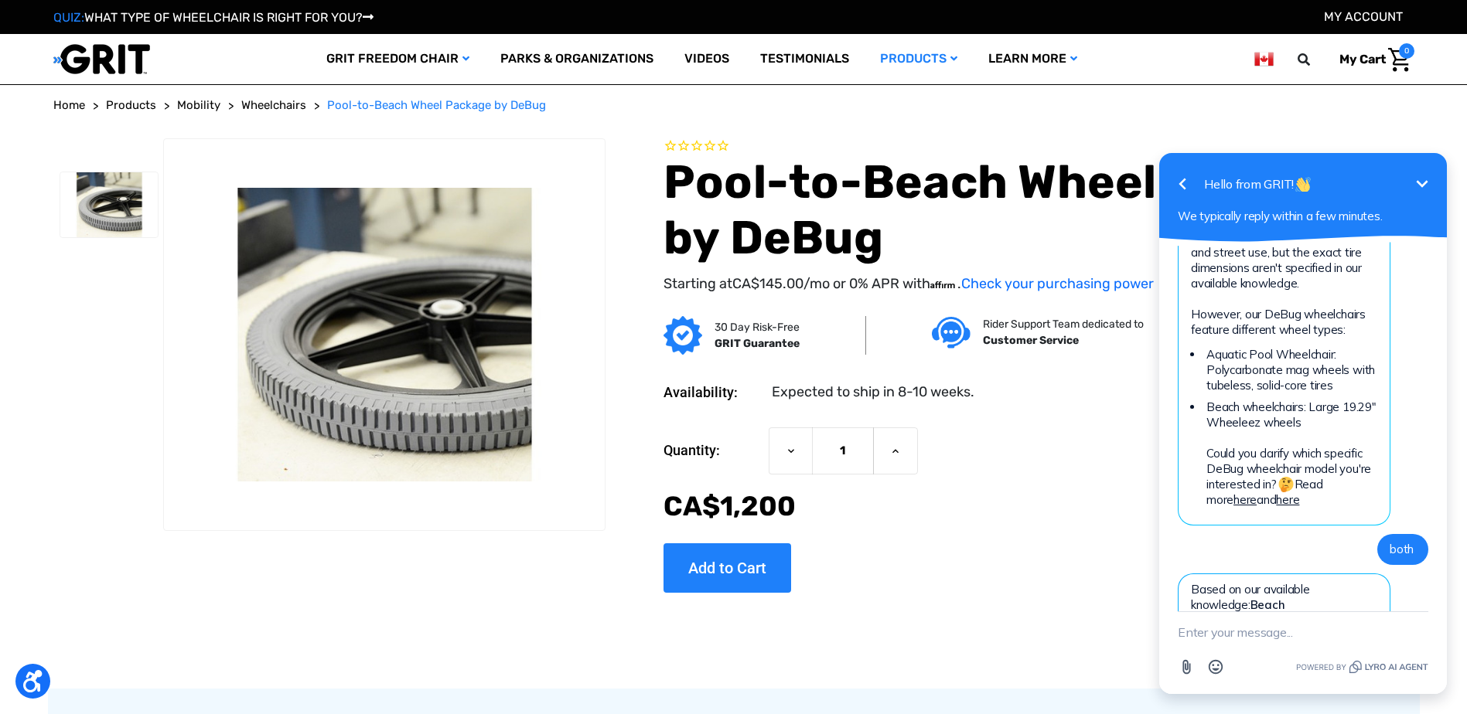
scroll to position [684, 0]
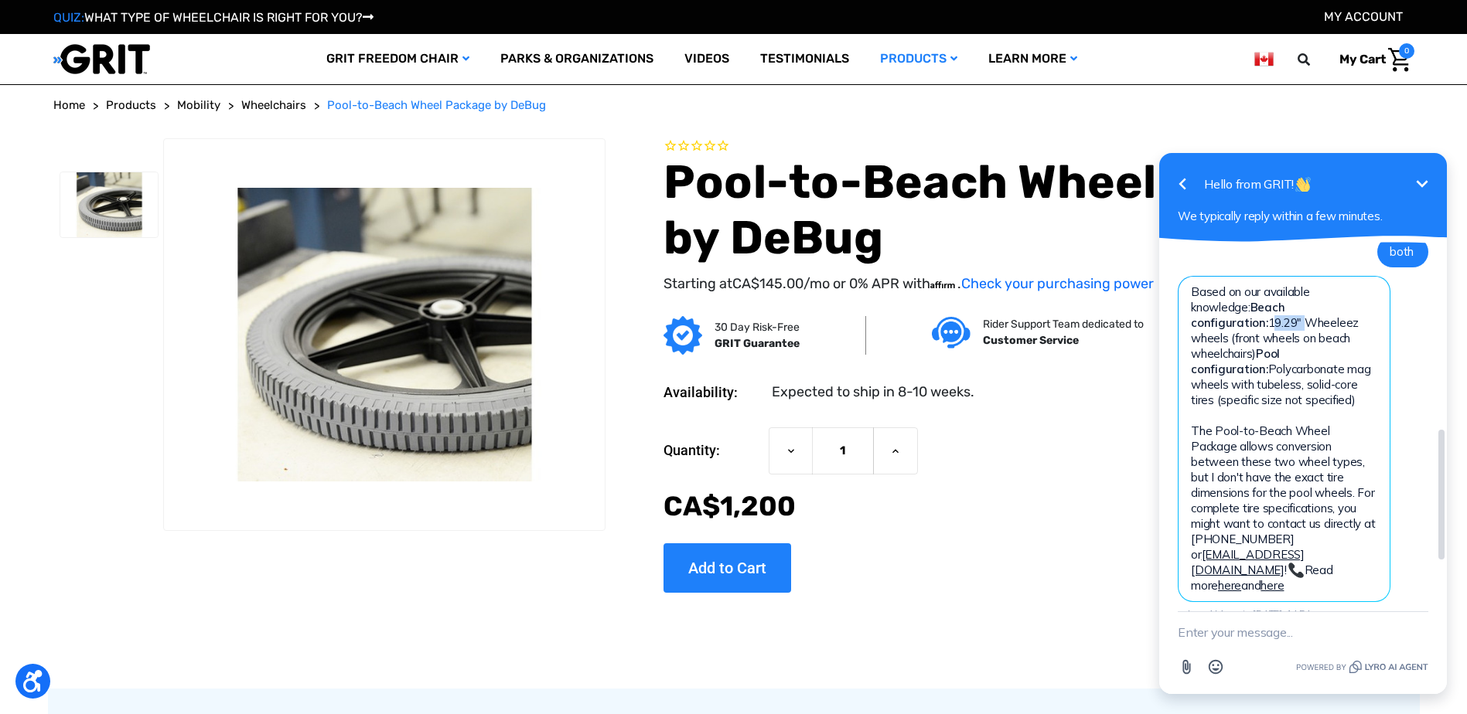
drag, startPoint x: 1303, startPoint y: 304, endPoint x: 1335, endPoint y: 306, distance: 32.6
click at [1335, 306] on span "Based on our available knowledge: Beach configuration: 19.29" Wheeleez wheels (…" at bounding box center [1283, 439] width 184 height 309
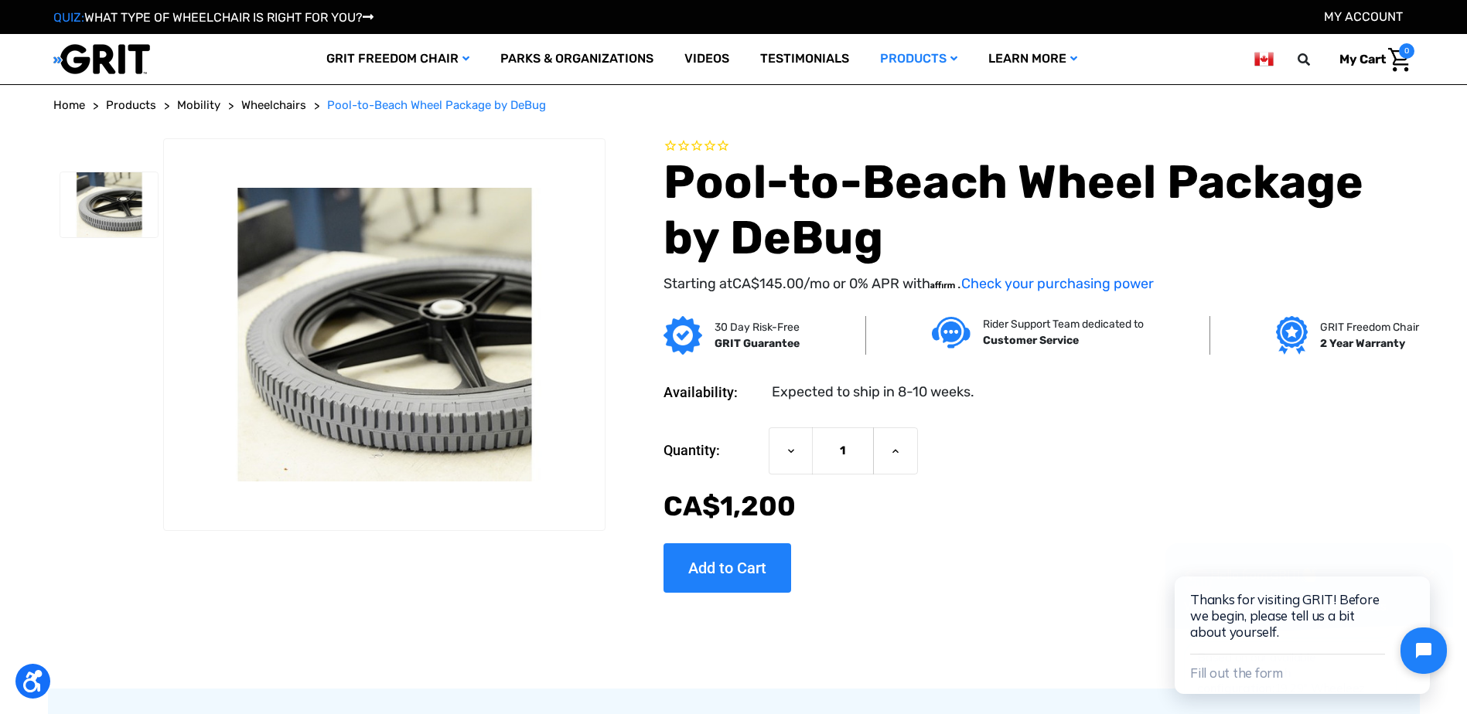
scroll to position [885, 0]
